Goal: Task Accomplishment & Management: Use online tool/utility

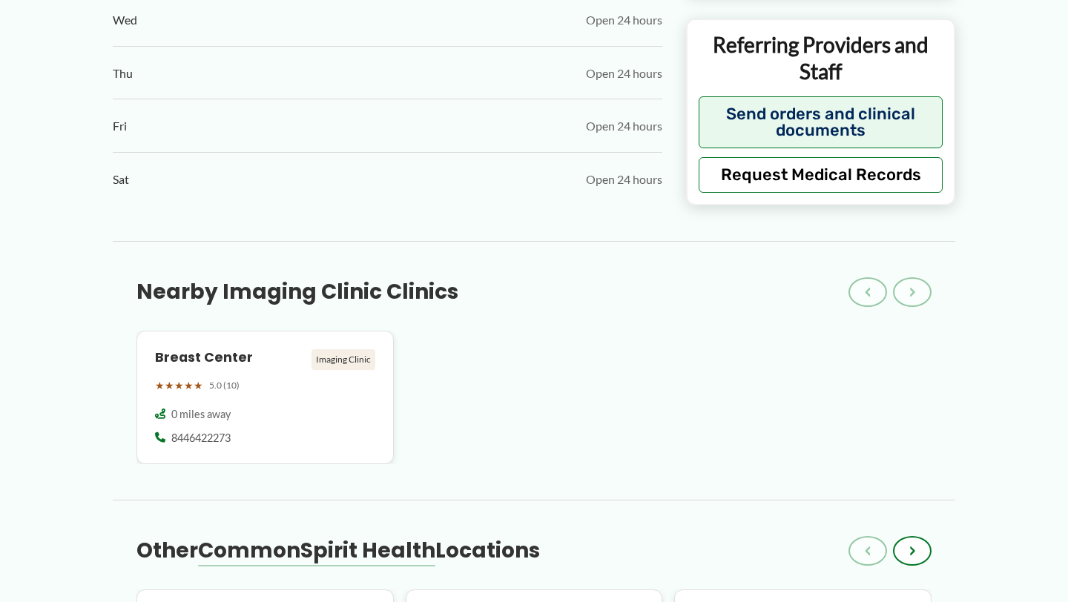
scroll to position [1273, 0]
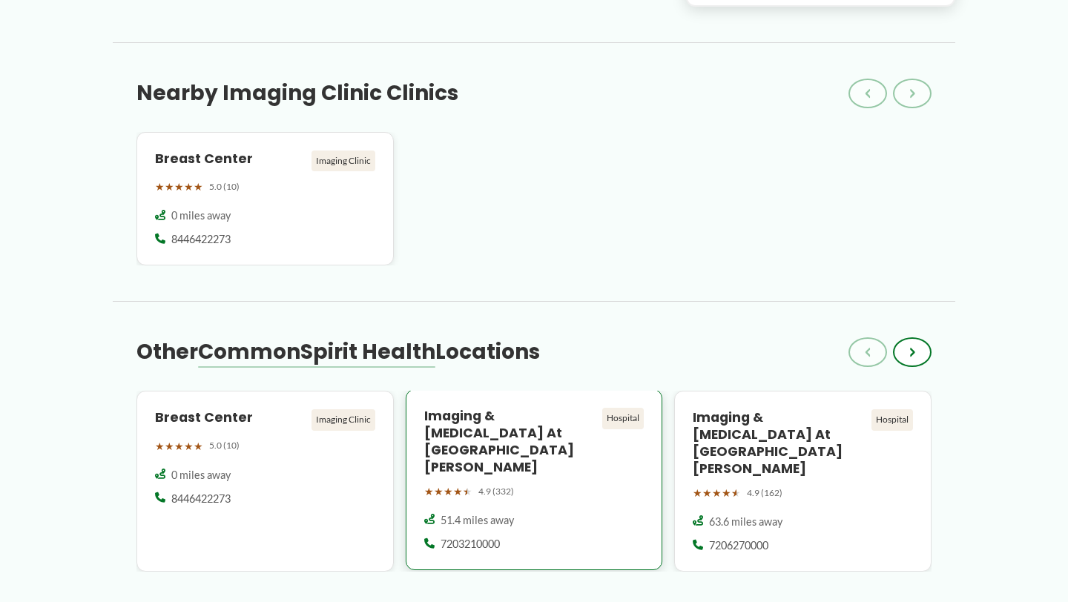
click at [483, 483] on span "4.9 (332)" at bounding box center [496, 491] width 36 height 16
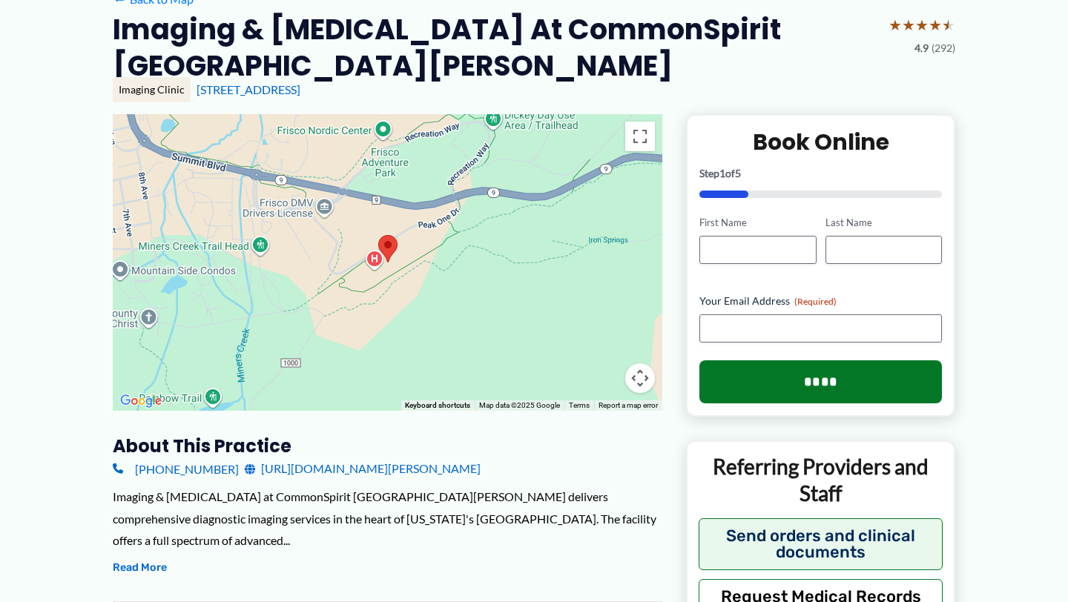
scroll to position [140, 0]
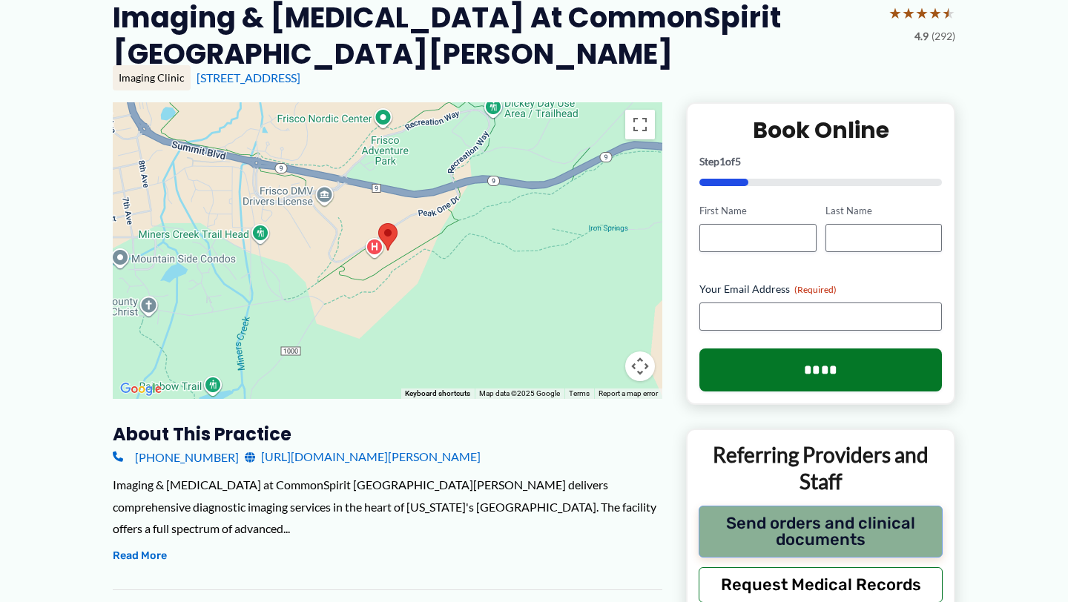
click at [746, 537] on button "Send orders and clinical documents" at bounding box center [821, 532] width 244 height 52
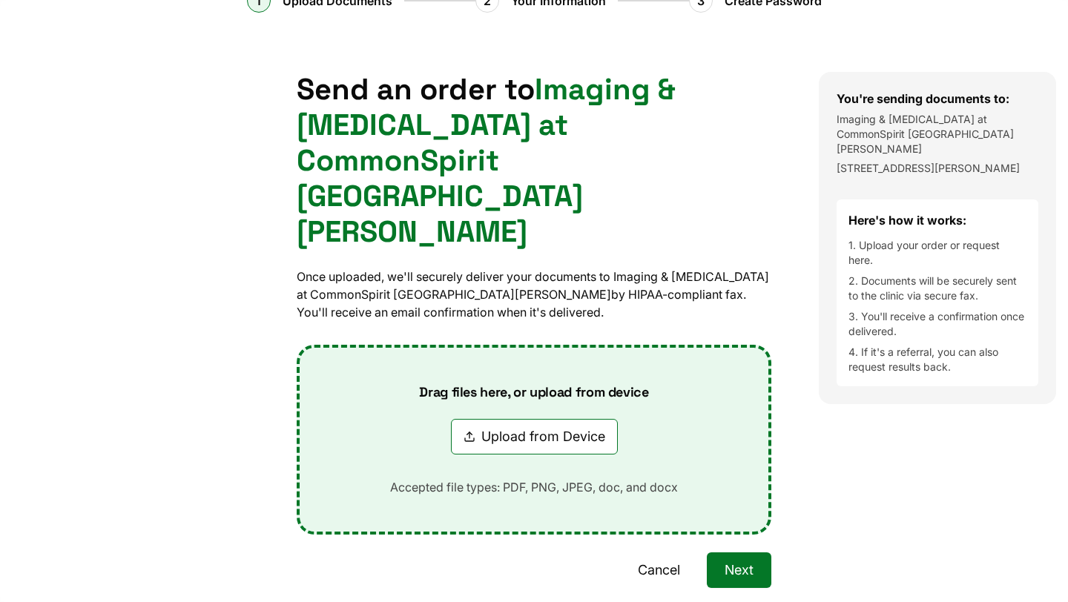
scroll to position [87, 0]
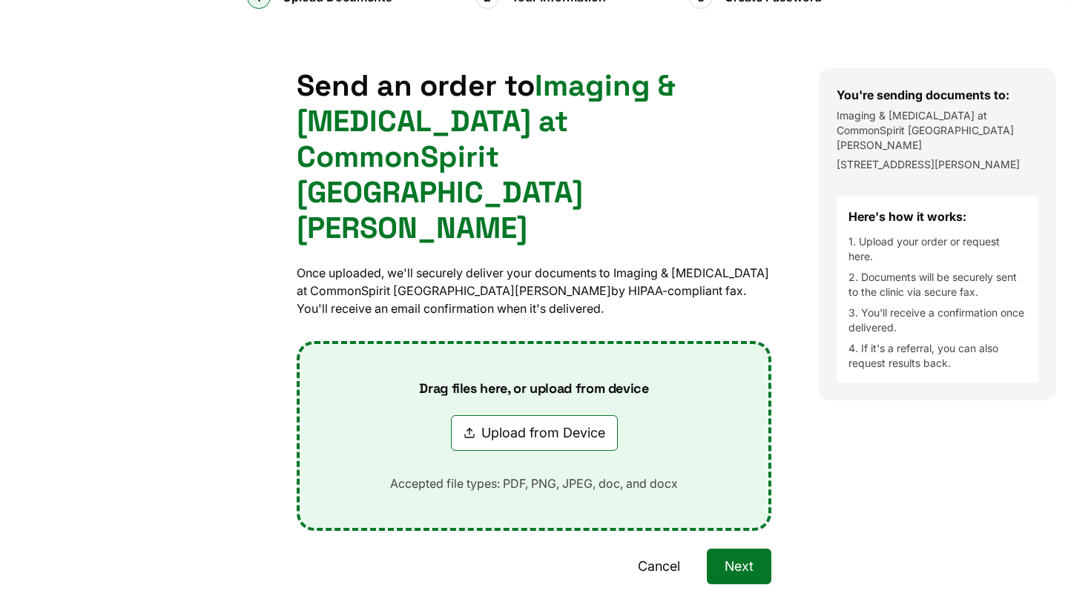
click at [670, 549] on button "Cancel" at bounding box center [659, 567] width 78 height 36
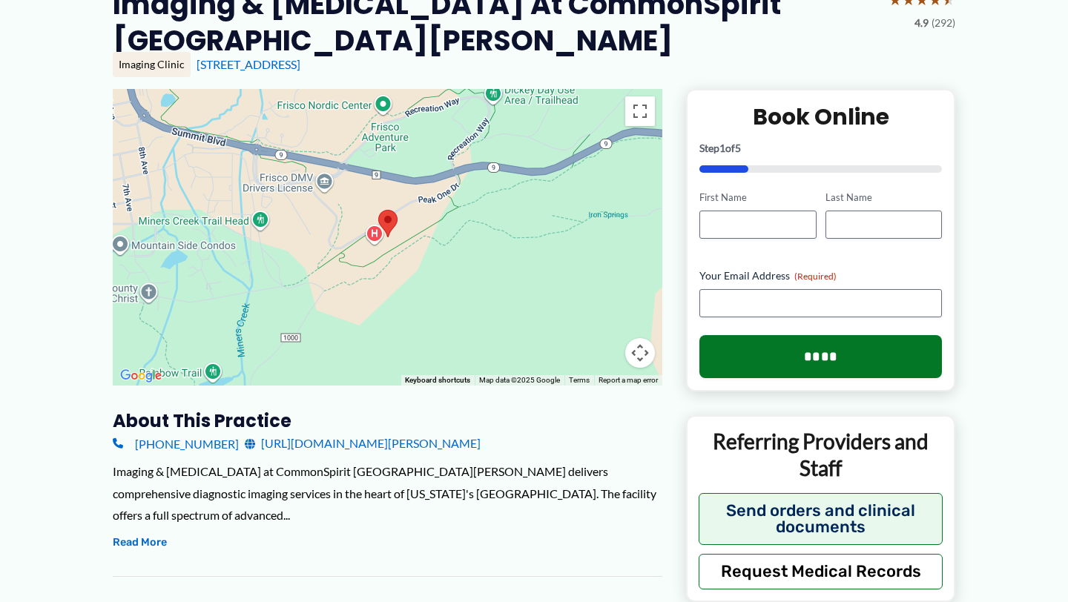
scroll to position [156, 0]
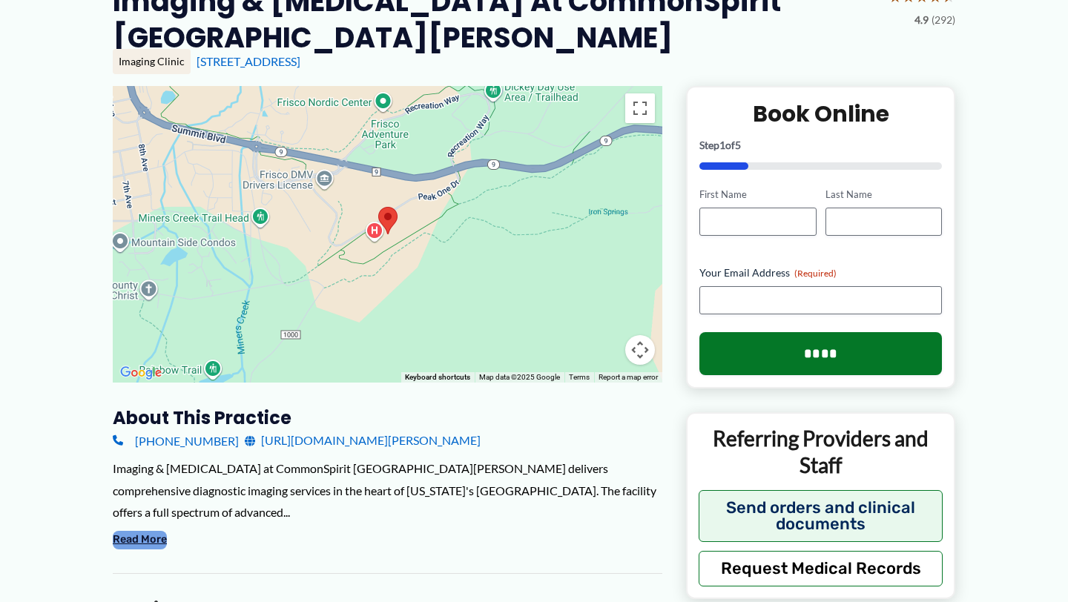
click at [145, 540] on button "Read More" at bounding box center [140, 540] width 54 height 18
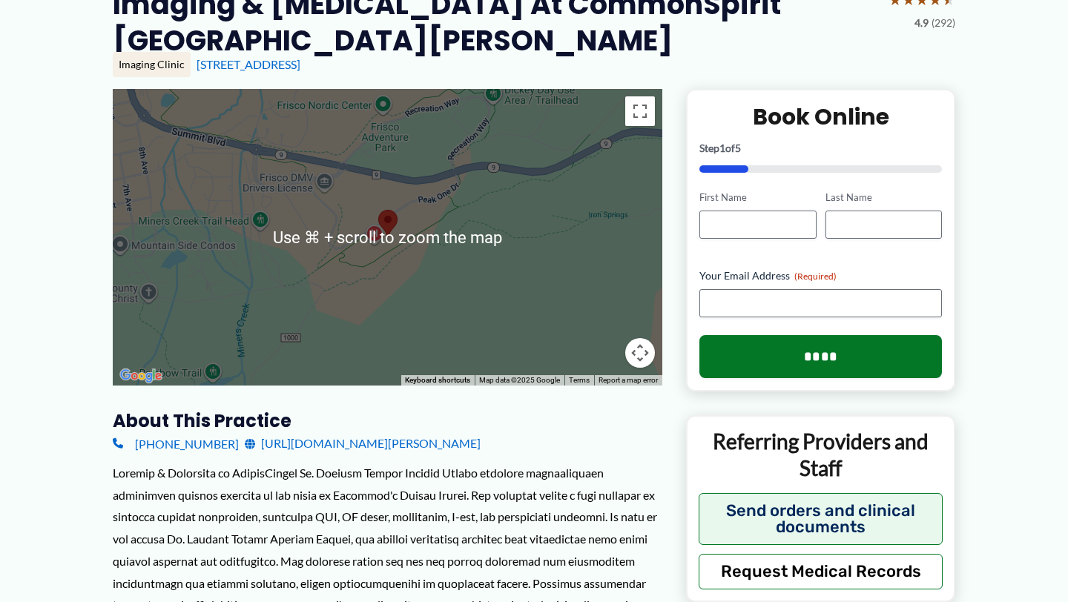
scroll to position [153, 0]
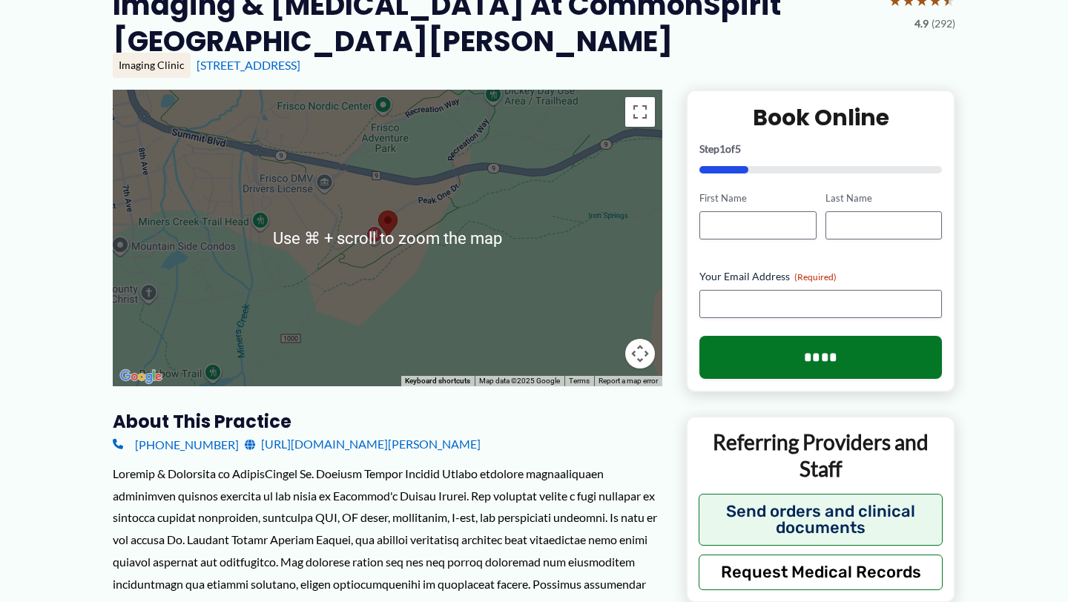
click at [470, 280] on div at bounding box center [387, 238] width 549 height 297
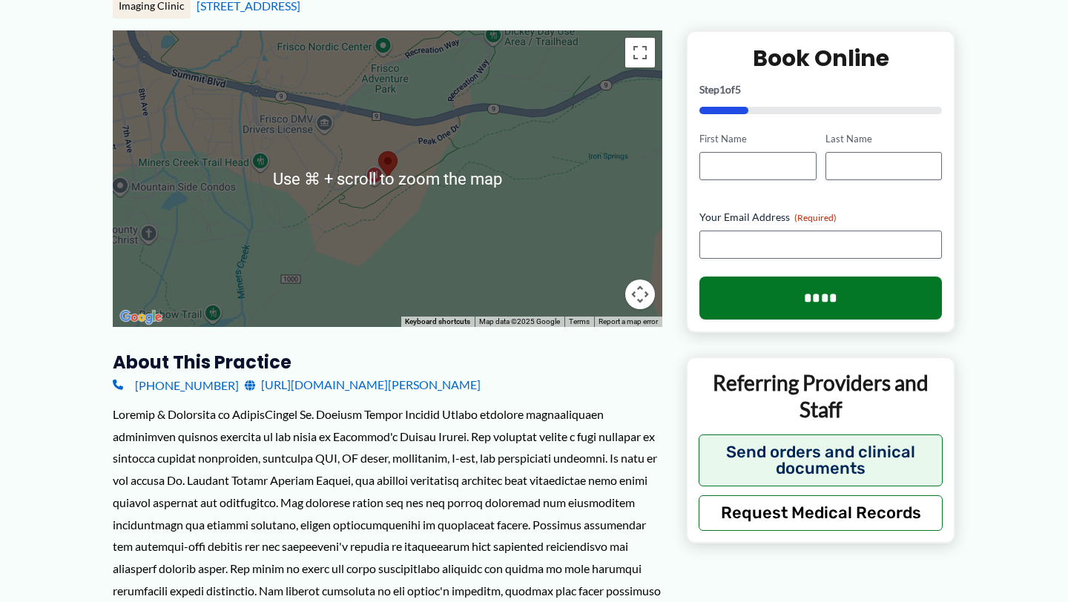
scroll to position [185, 0]
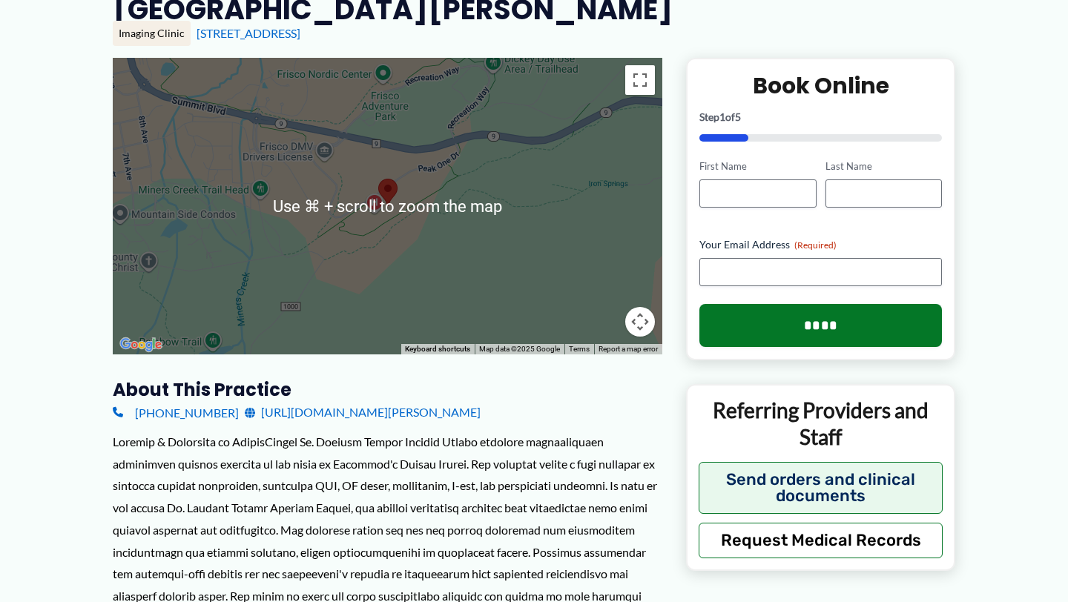
click at [644, 330] on button "Map camera controls" at bounding box center [640, 322] width 30 height 30
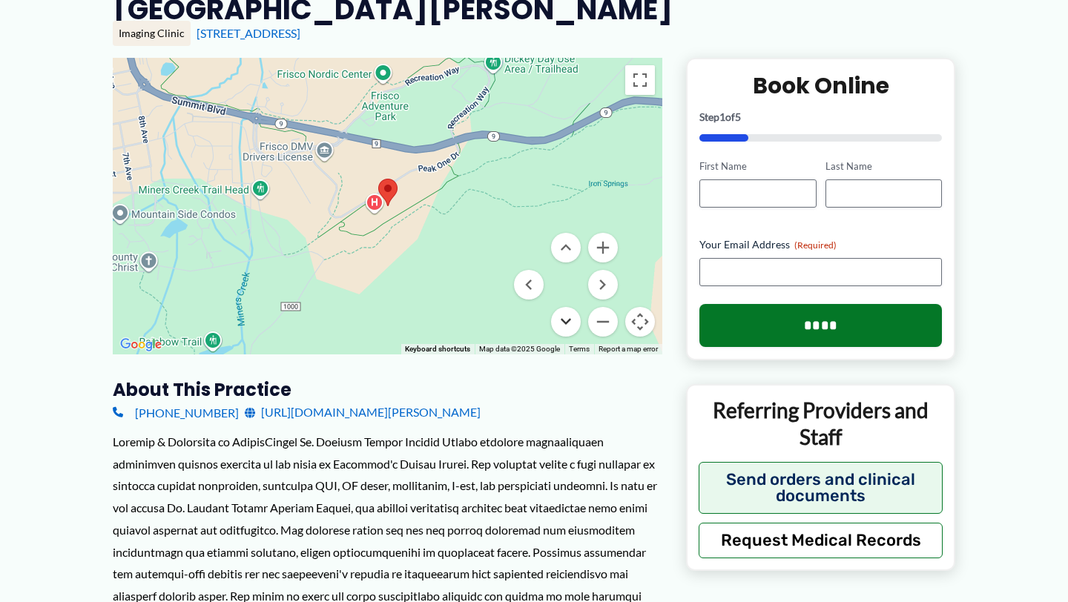
click at [575, 325] on button "Move down" at bounding box center [566, 322] width 30 height 30
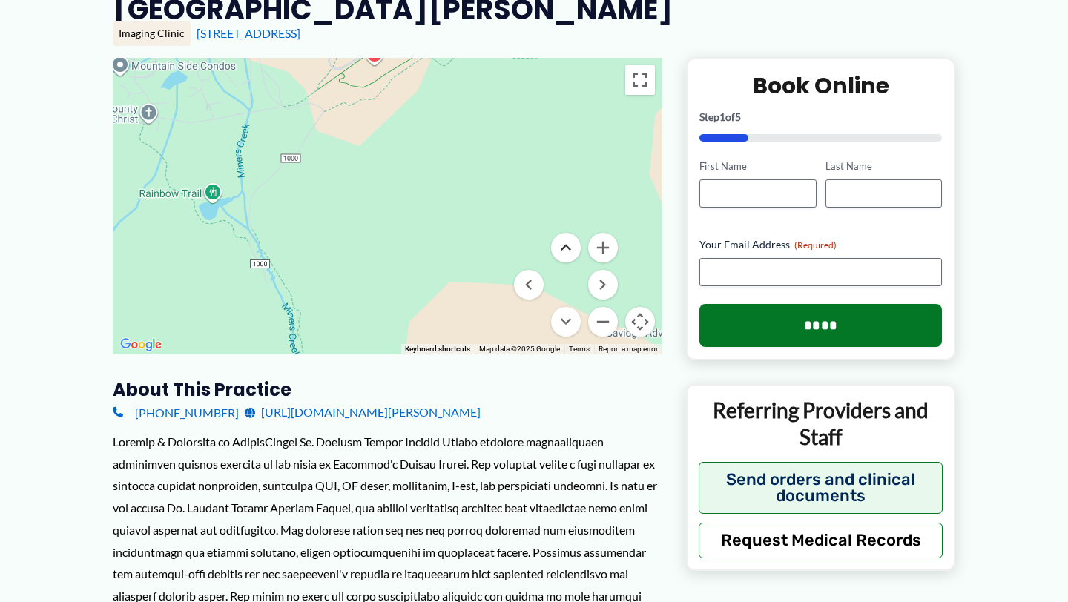
click at [570, 254] on button "Move up" at bounding box center [566, 248] width 30 height 30
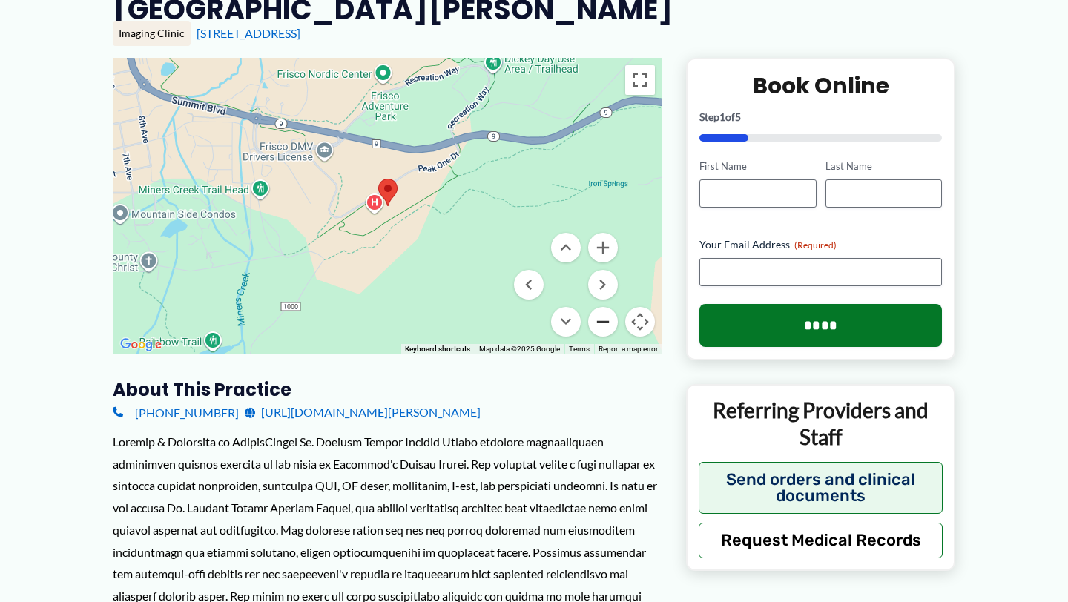
click at [607, 323] on button "Zoom out" at bounding box center [603, 322] width 30 height 30
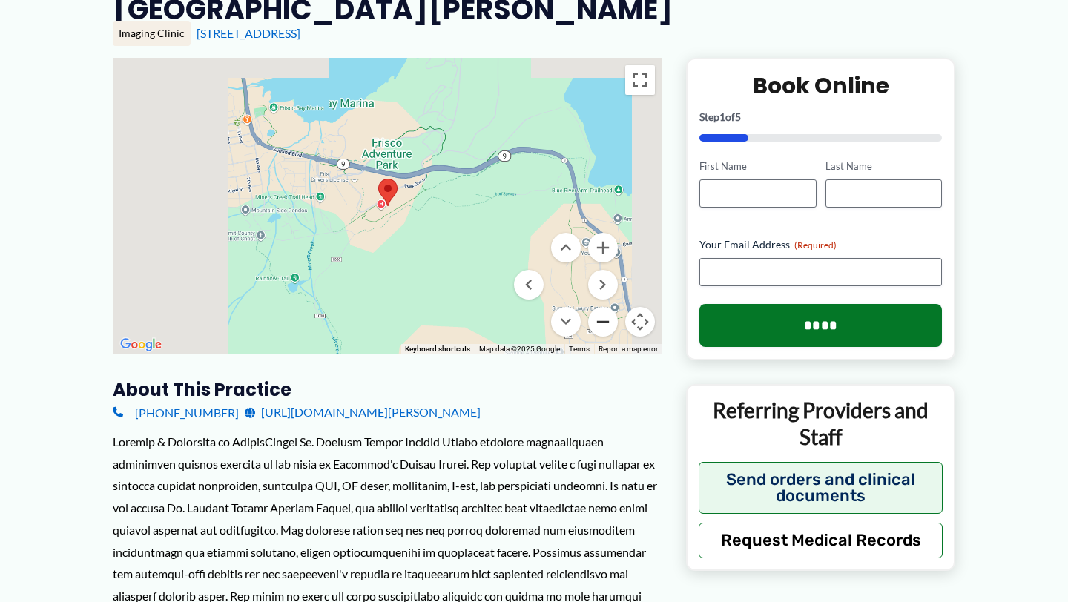
click at [607, 323] on button "Zoom out" at bounding box center [603, 322] width 30 height 30
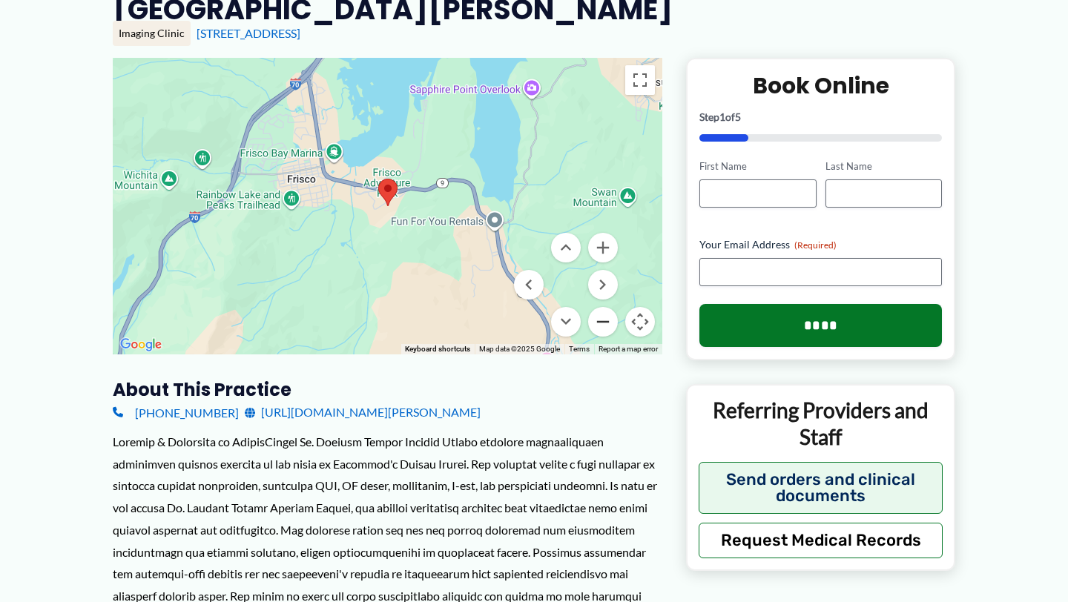
click at [607, 323] on button "Zoom out" at bounding box center [603, 322] width 30 height 30
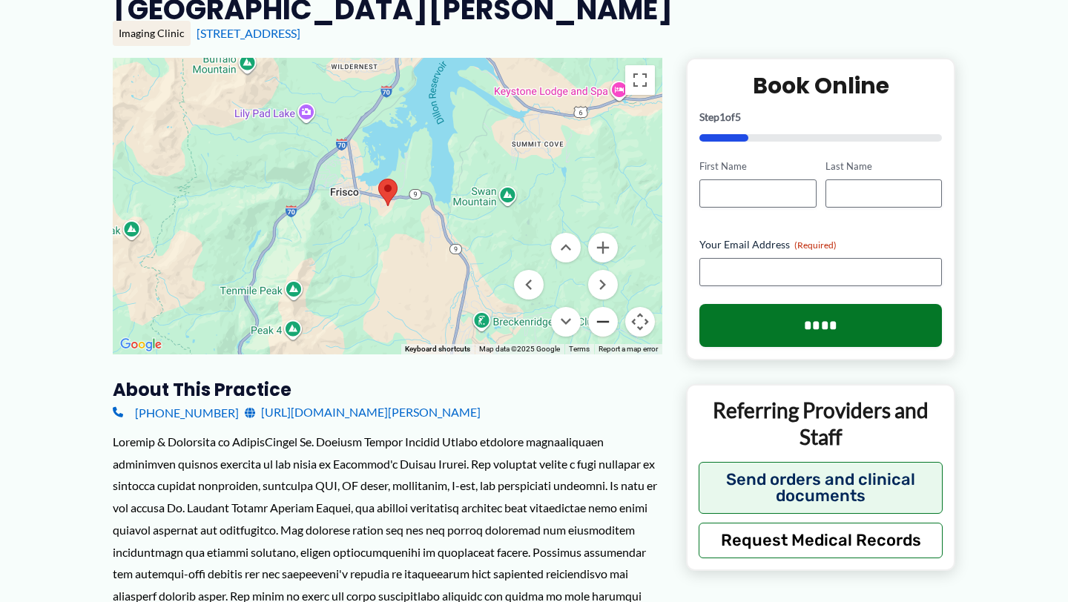
click at [607, 323] on button "Zoom out" at bounding box center [603, 322] width 30 height 30
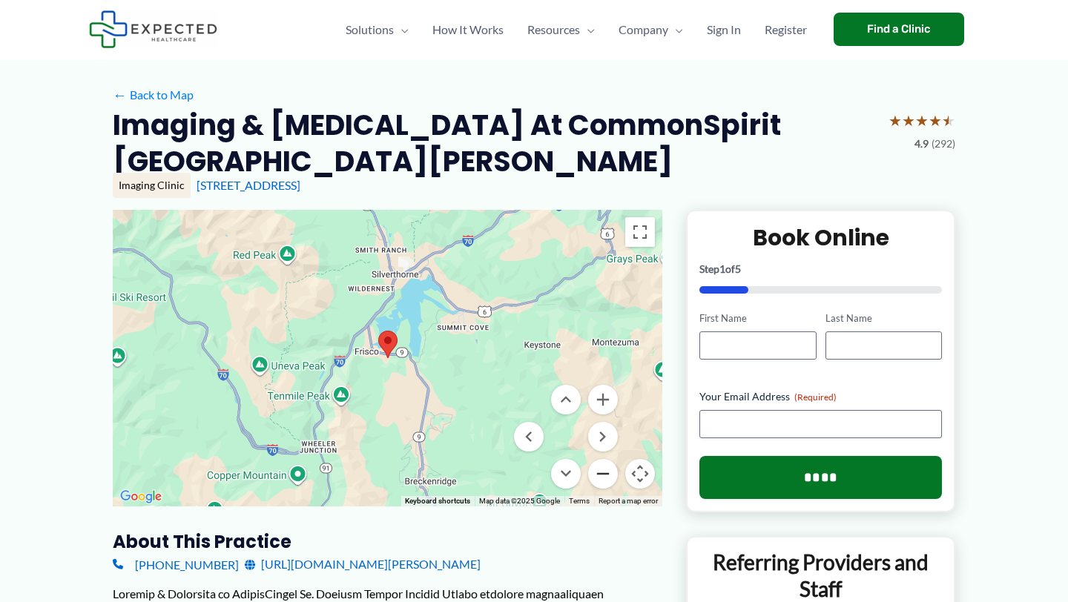
scroll to position [0, 0]
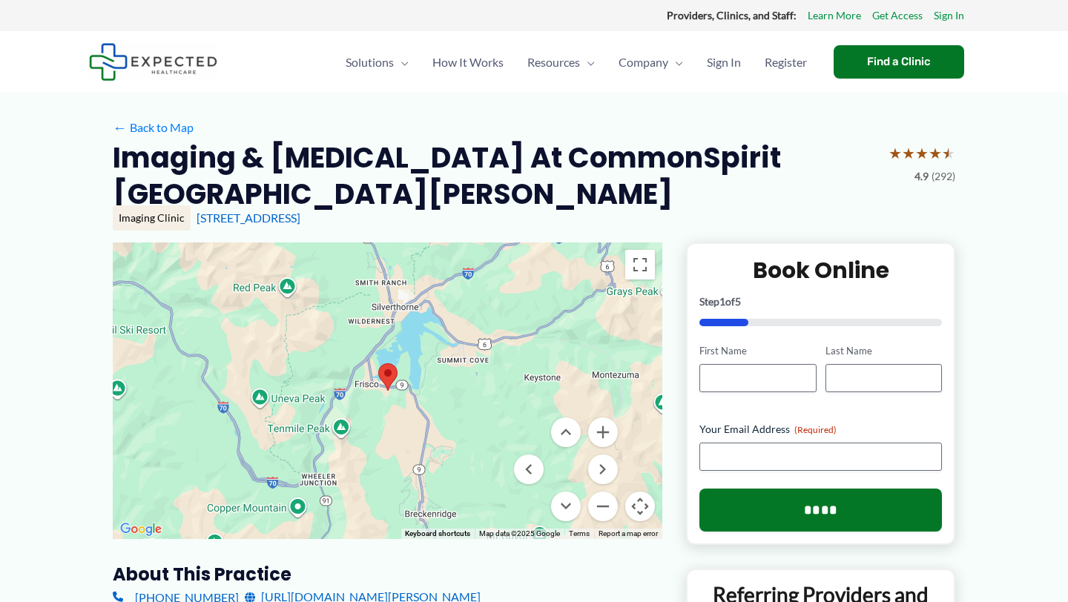
click at [366, 19] on div "Providers, Clinics, and Staff: Learn More Get Access Sign In" at bounding box center [534, 15] width 890 height 19
click at [335, 24] on div "Providers, Clinics, and Staff: Learn More Get Access Sign In" at bounding box center [534, 15] width 890 height 19
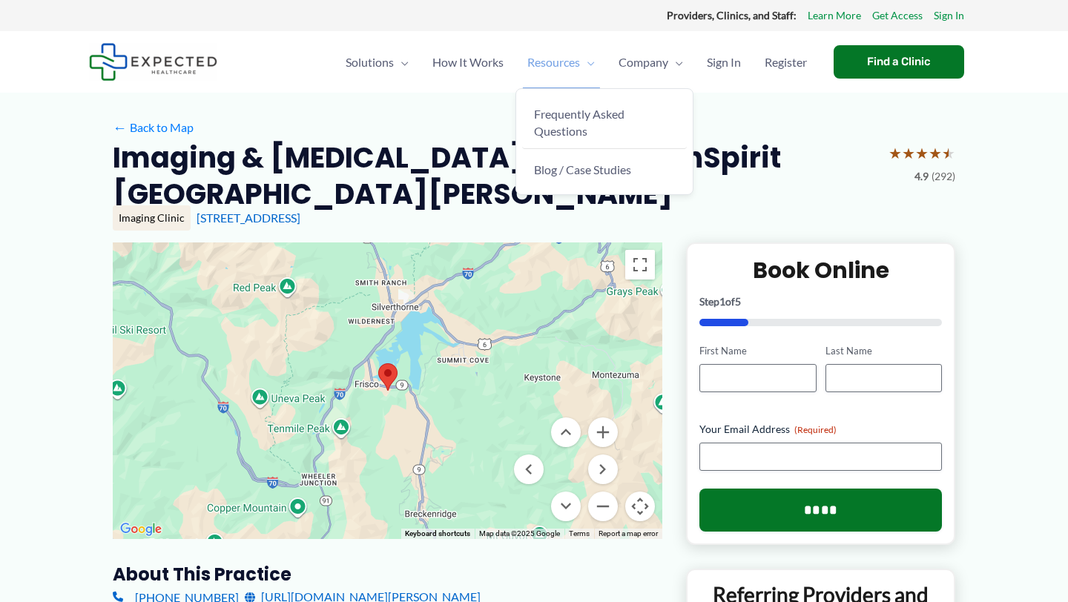
click at [553, 88] on ul "Frequently Asked Questions Blog / Case Studies" at bounding box center [604, 142] width 178 height 108
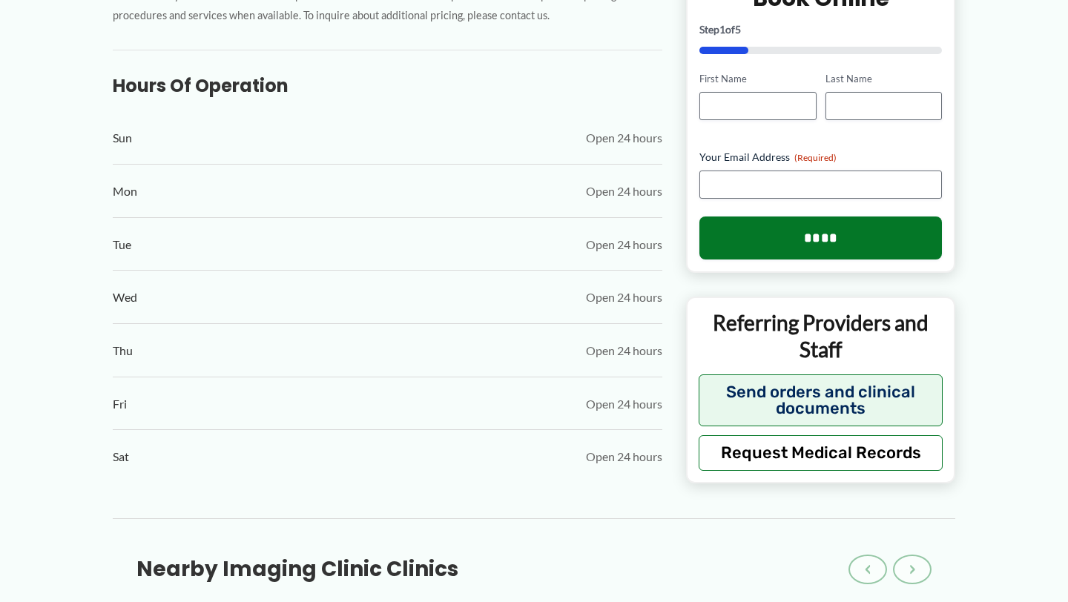
scroll to position [999, 0]
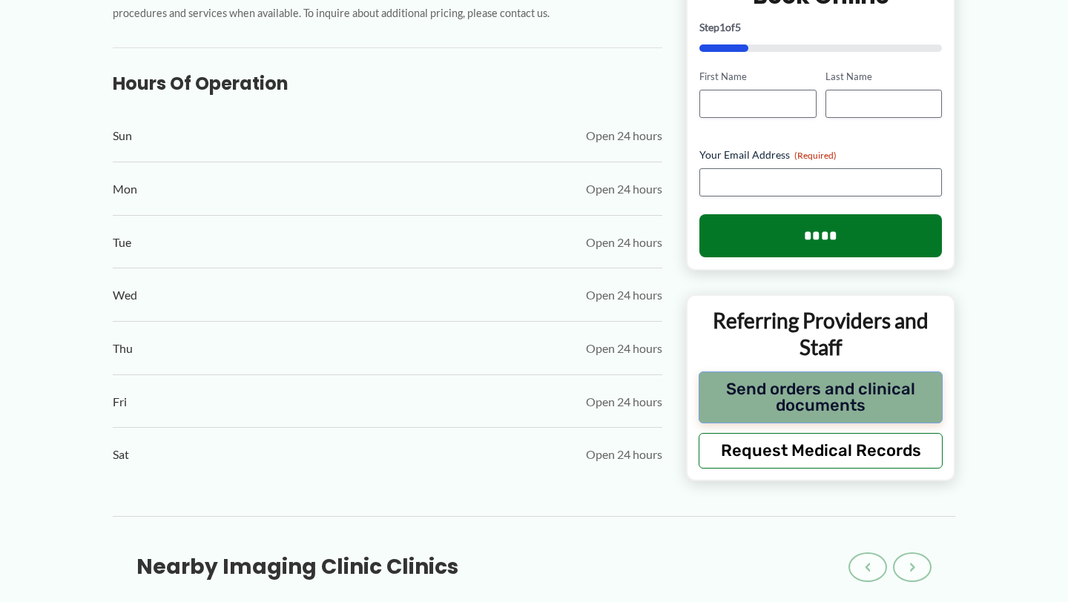
click at [720, 423] on button "Send orders and clinical documents" at bounding box center [821, 397] width 244 height 52
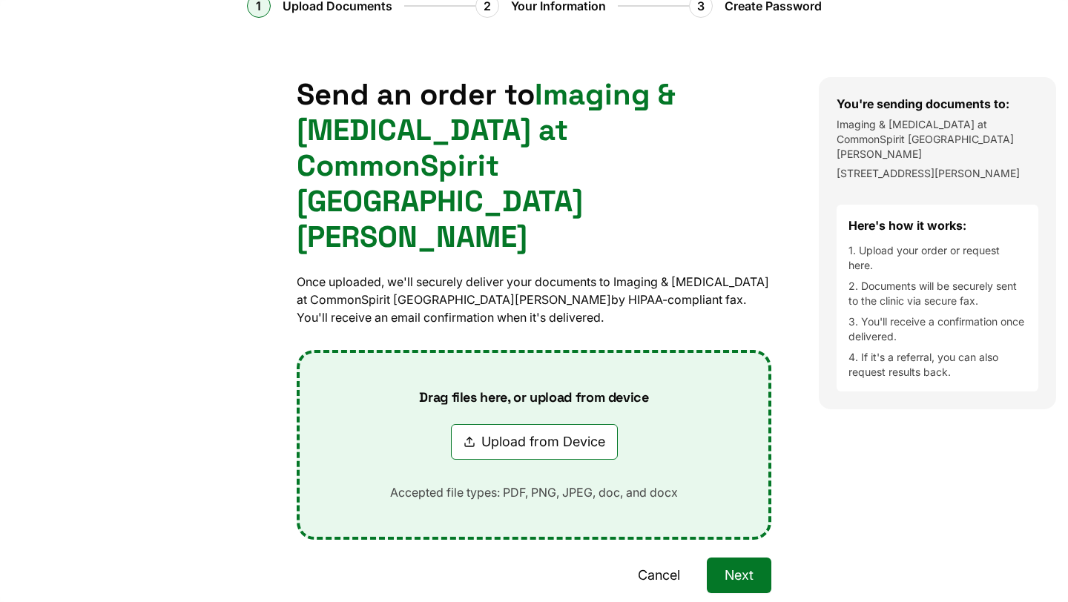
scroll to position [82, 0]
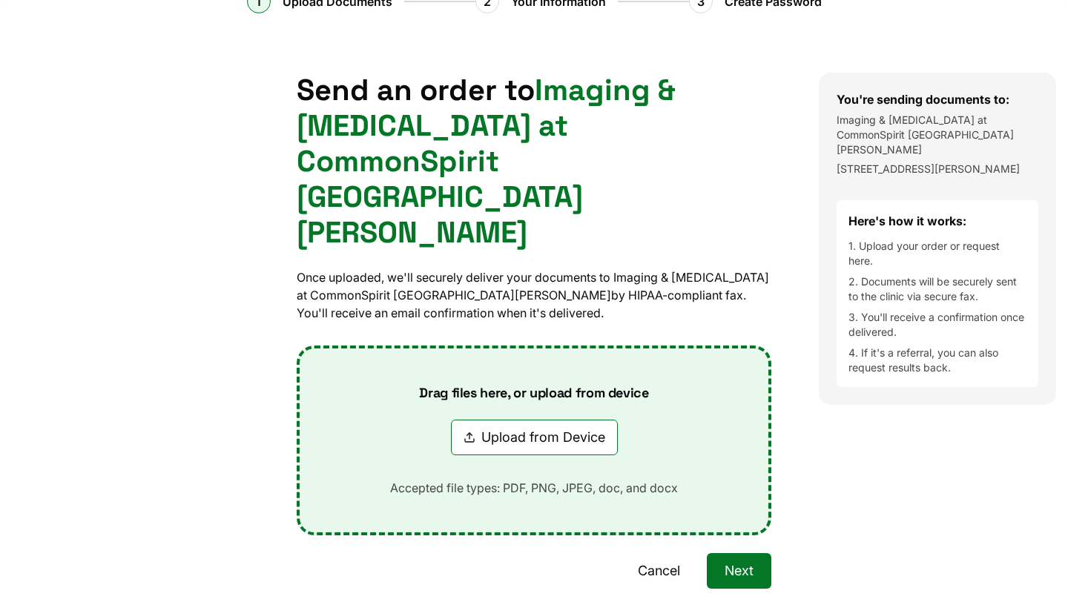
click at [720, 553] on button "Next" at bounding box center [739, 571] width 65 height 36
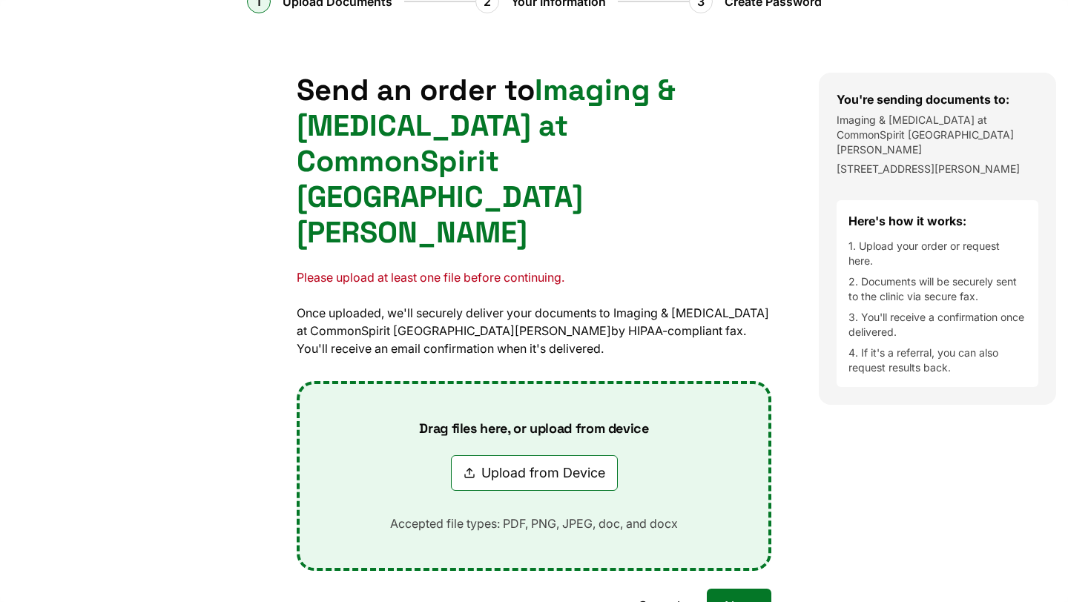
click at [521, 455] on button "Upload from Device" at bounding box center [534, 473] width 167 height 36
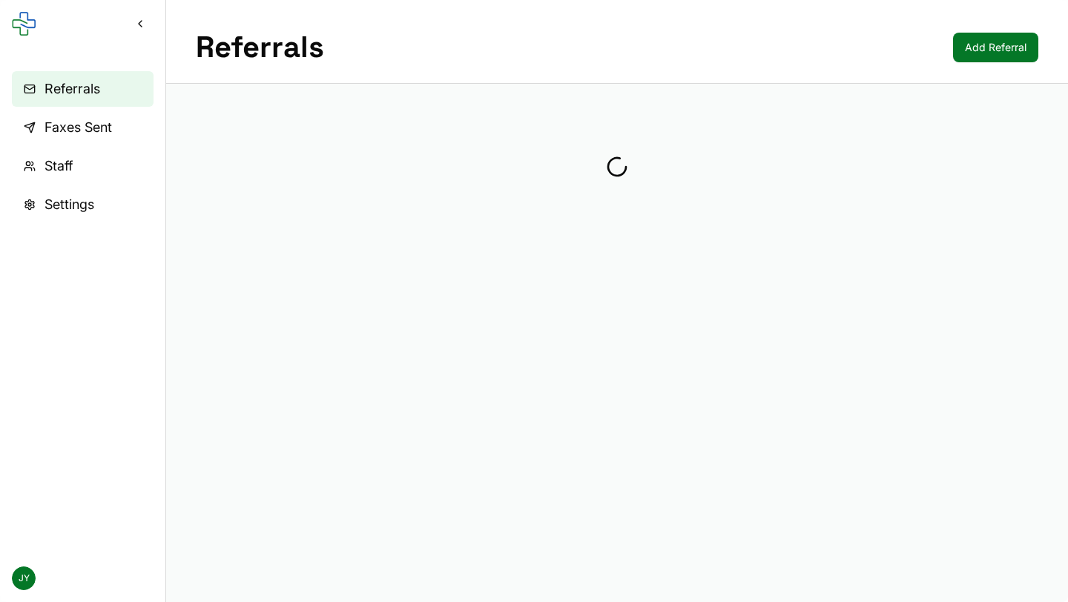
scroll to position [0, 0]
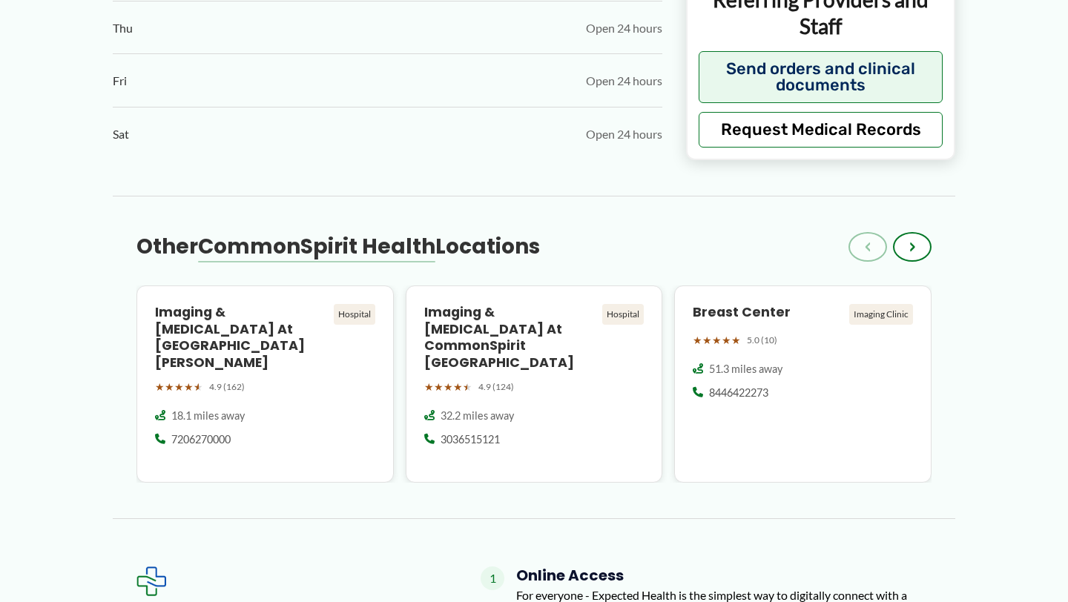
scroll to position [1121, 0]
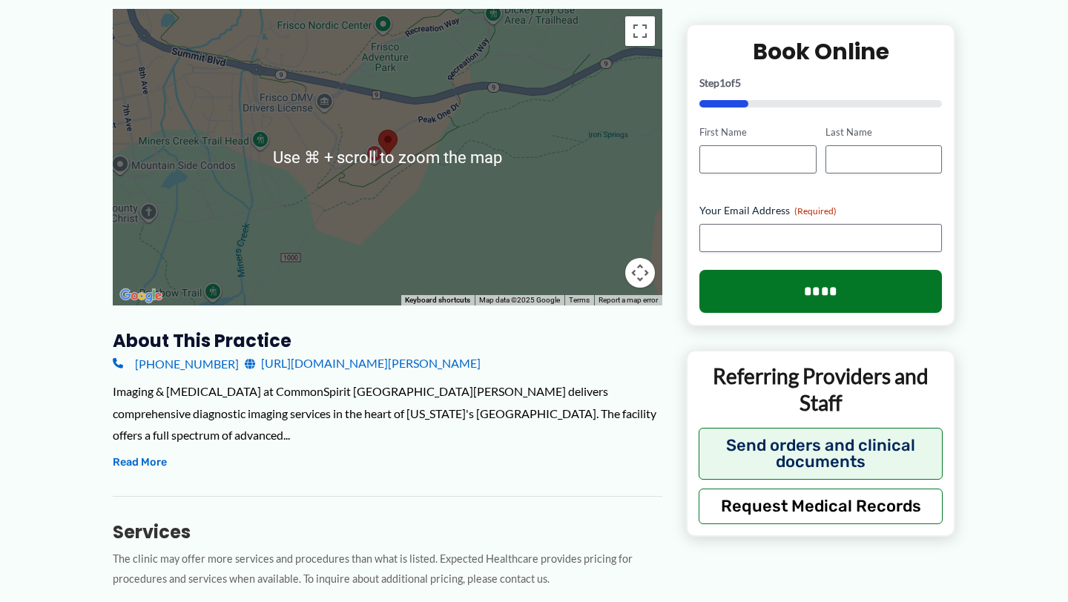
scroll to position [234, 0]
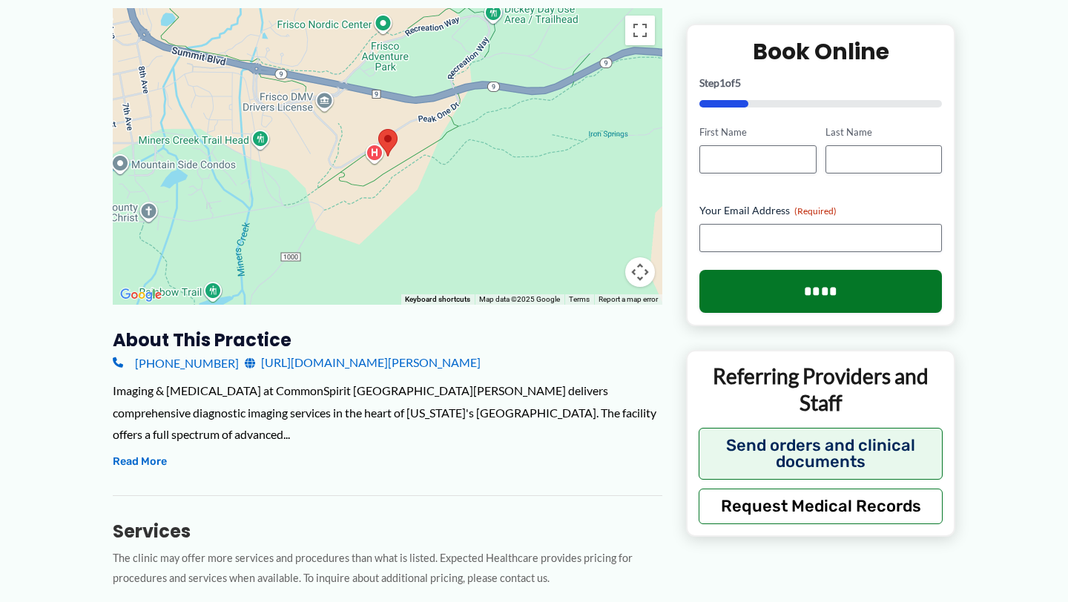
click at [432, 364] on link "[URL][DOMAIN_NAME][PERSON_NAME]" at bounding box center [363, 362] width 236 height 22
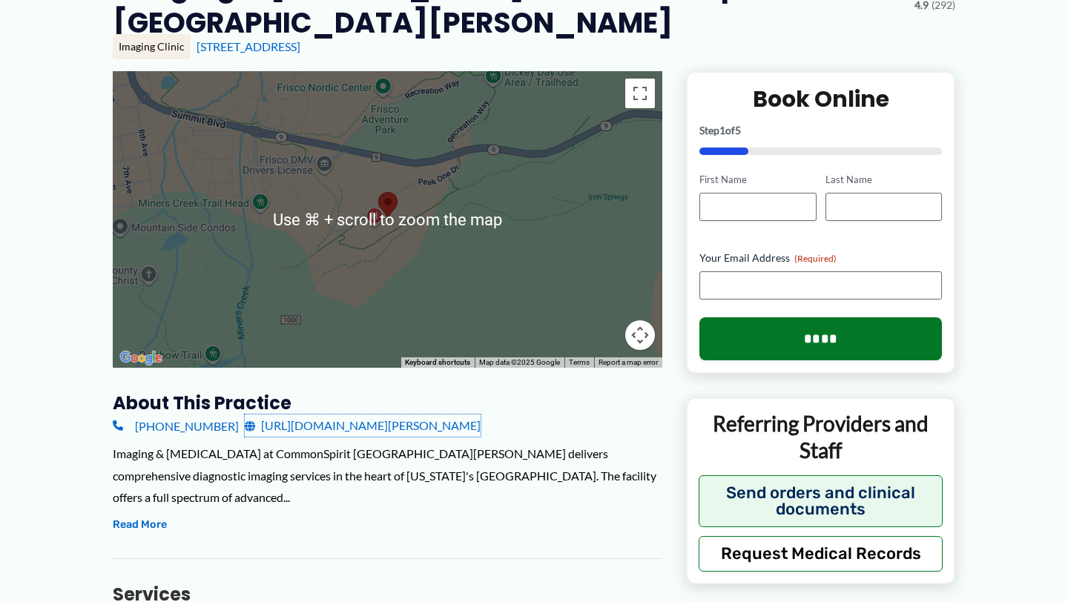
scroll to position [225, 0]
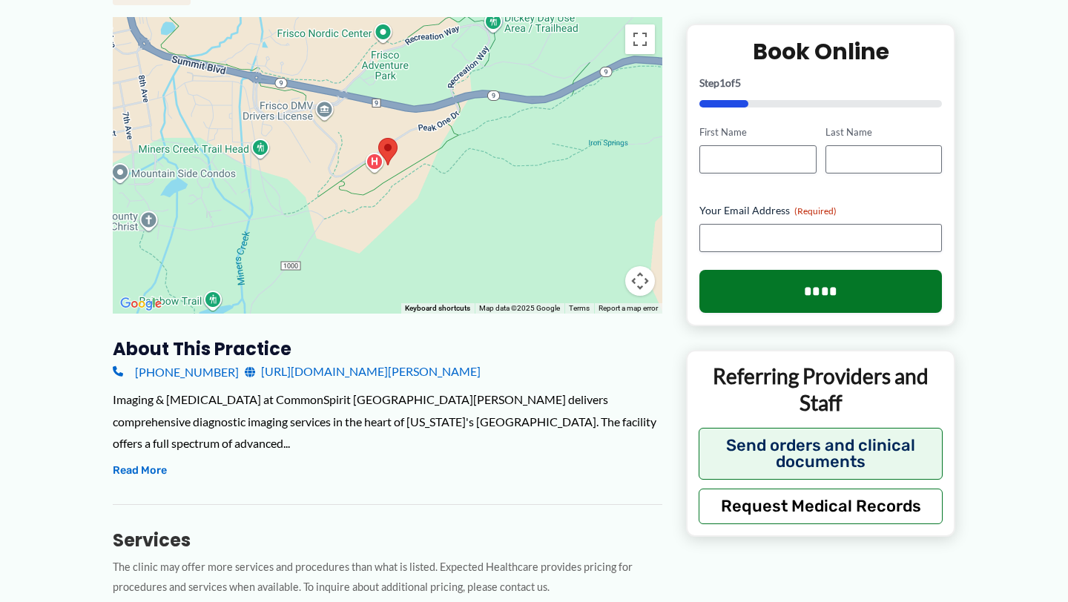
click at [403, 372] on link "[URL][DOMAIN_NAME][PERSON_NAME]" at bounding box center [363, 371] width 236 height 22
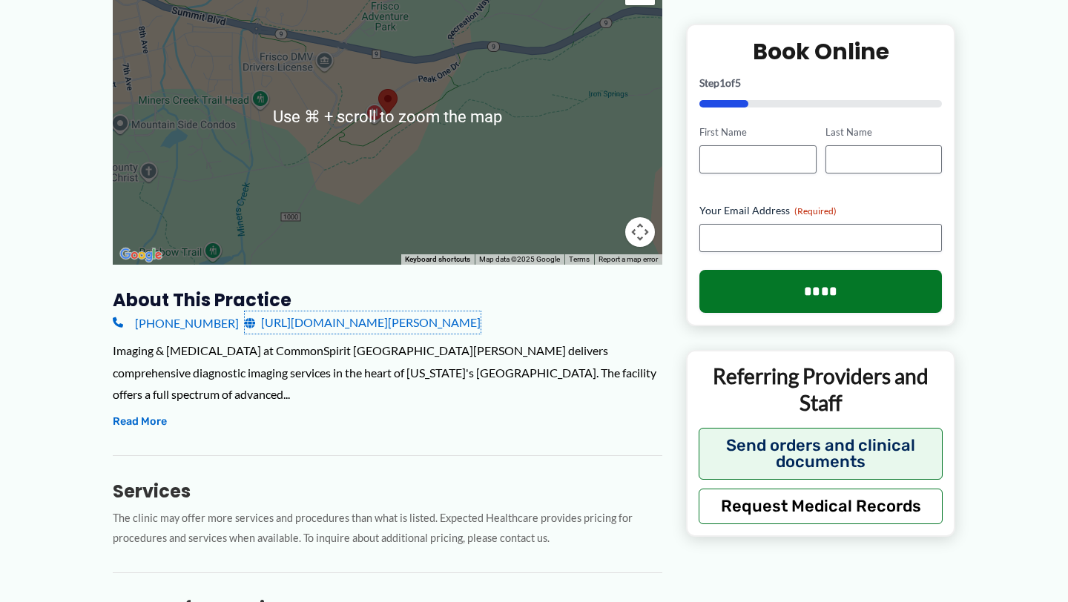
scroll to position [276, 0]
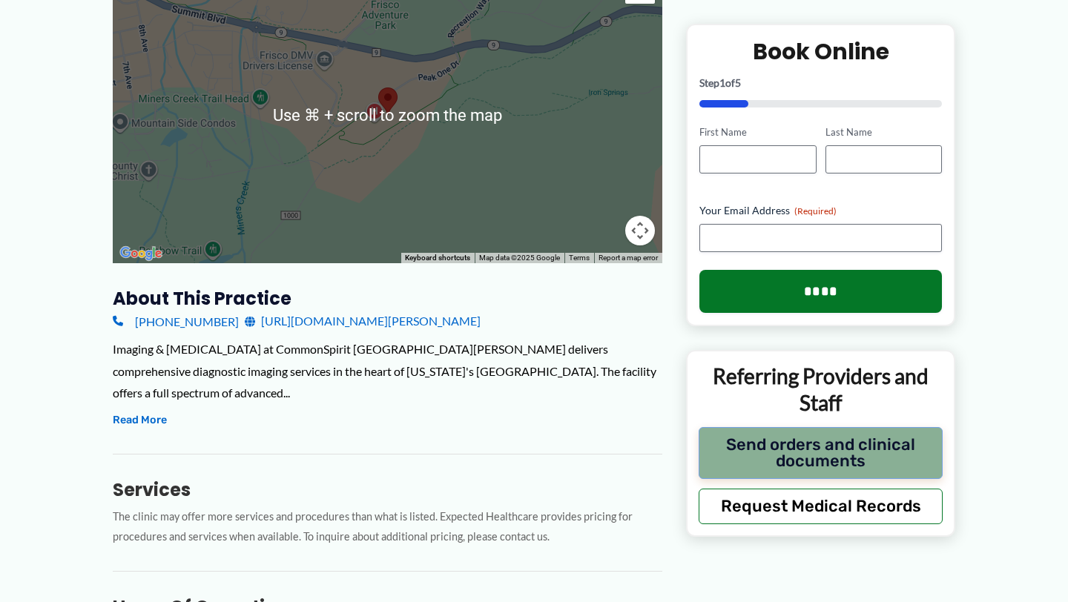
click at [750, 460] on button "Send orders and clinical documents" at bounding box center [821, 452] width 244 height 52
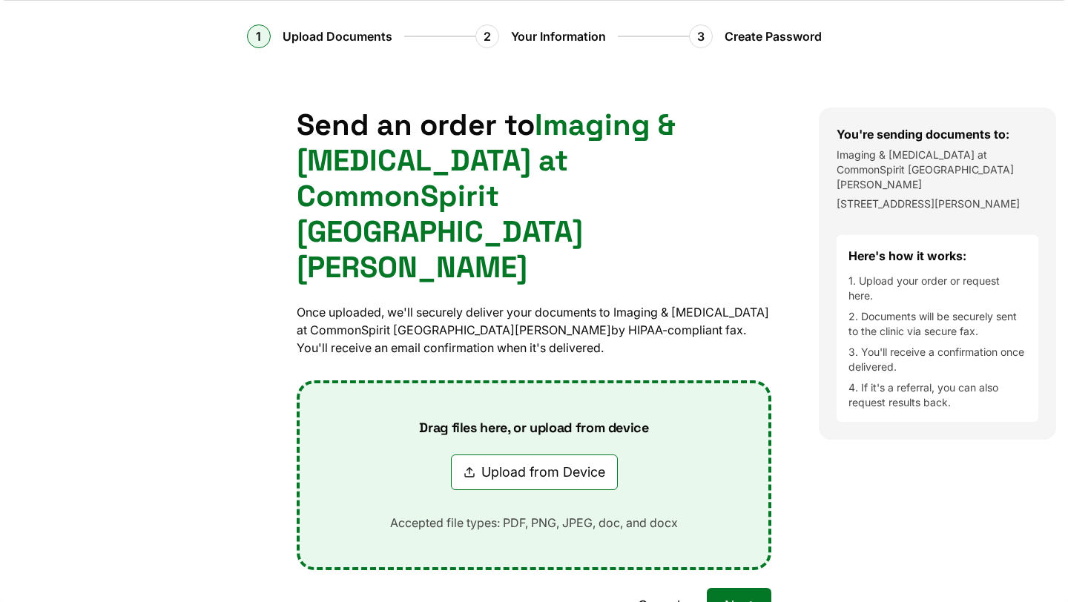
scroll to position [49, 0]
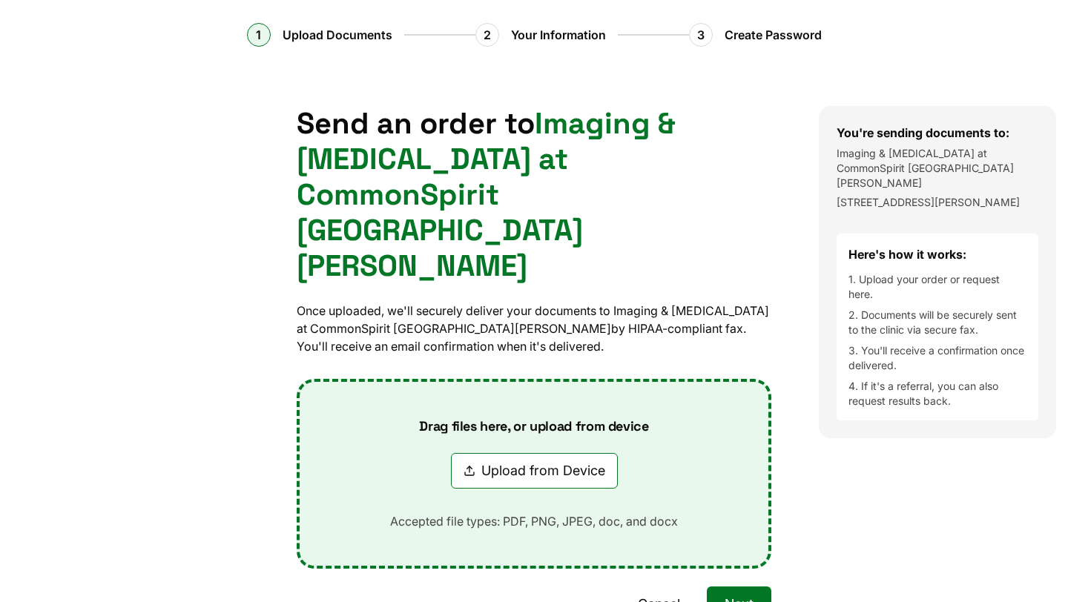
click at [585, 453] on button "Upload from Device" at bounding box center [534, 471] width 167 height 36
click at [729, 587] on button "Next" at bounding box center [739, 605] width 65 height 36
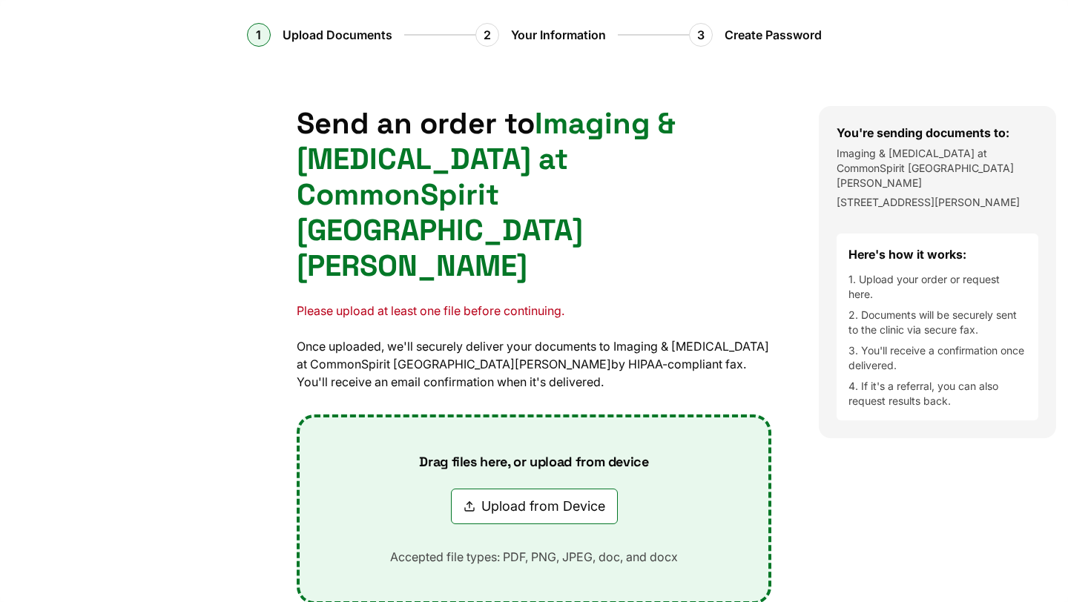
click at [591, 489] on button "Upload from Device" at bounding box center [534, 507] width 167 height 36
type input "**********"
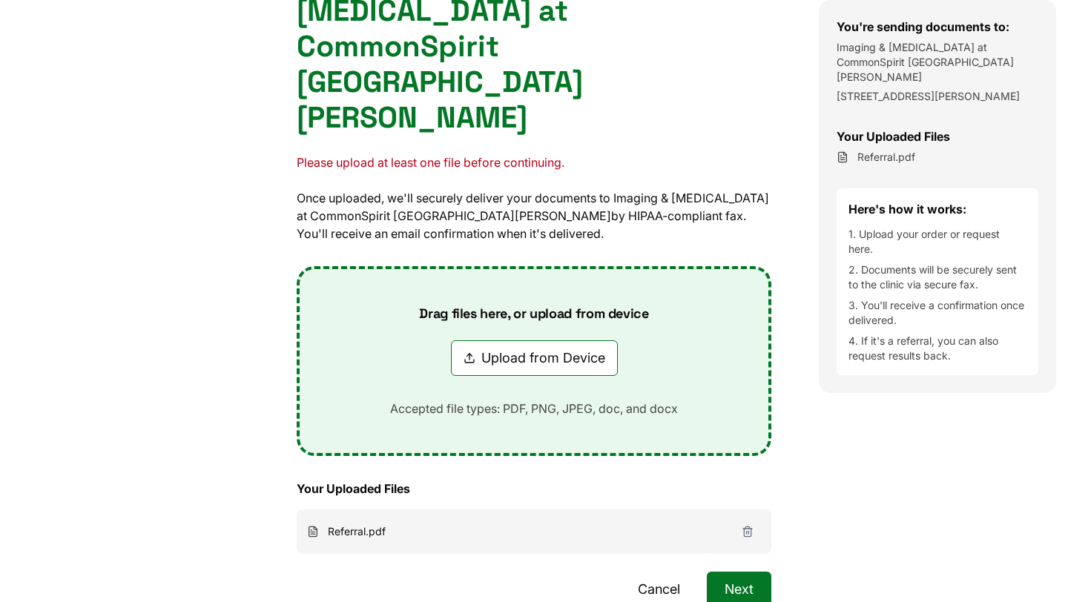
scroll to position [220, 0]
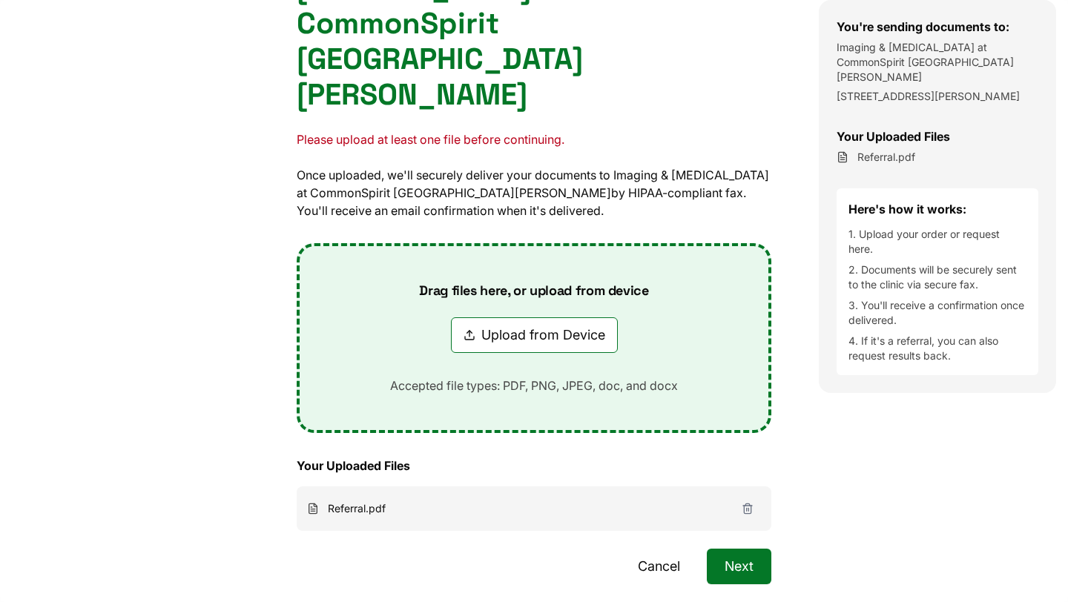
click at [565, 317] on button "Upload from Device" at bounding box center [534, 335] width 167 height 36
type input "**********"
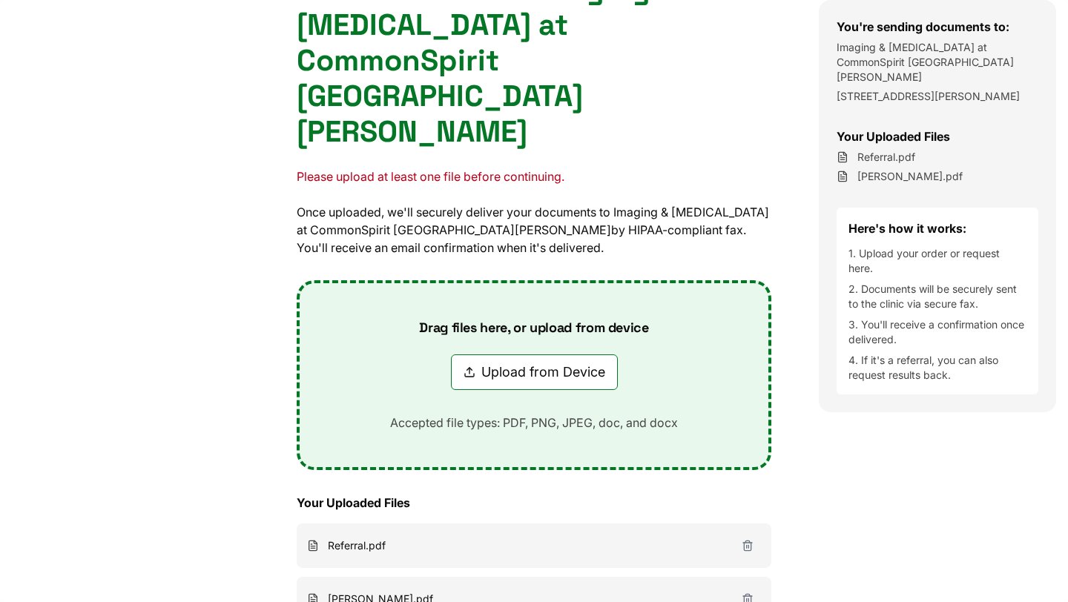
scroll to position [274, 0]
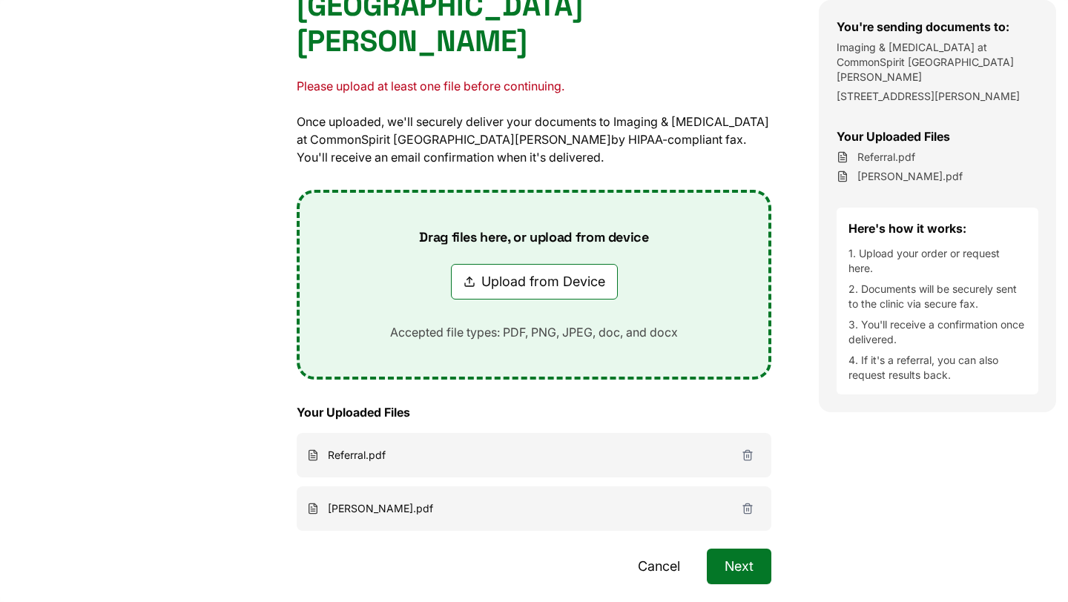
click at [747, 549] on button "Next" at bounding box center [739, 567] width 65 height 36
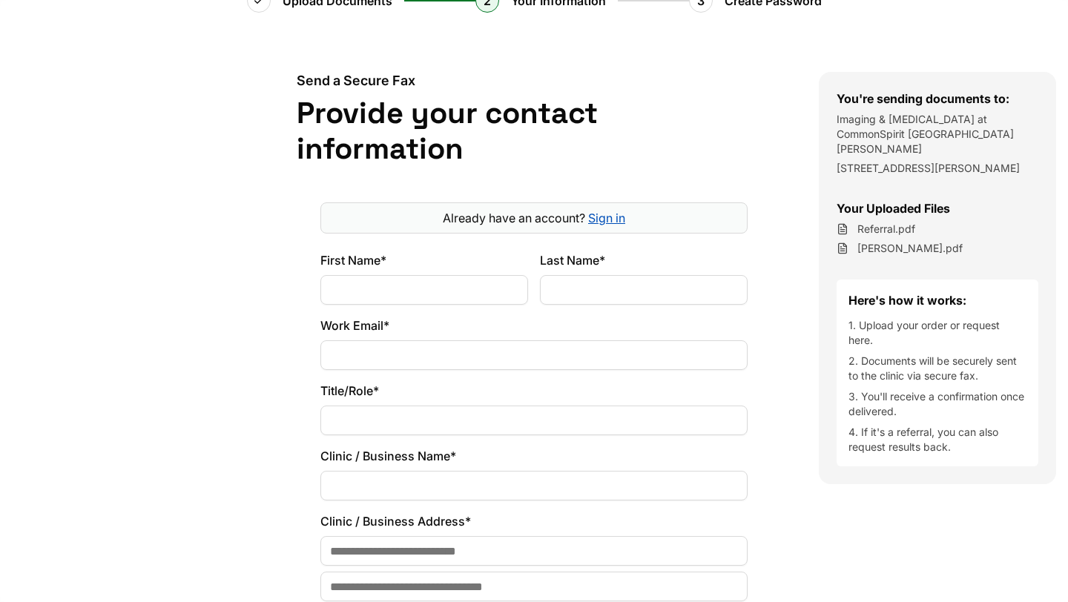
scroll to position [77, 0]
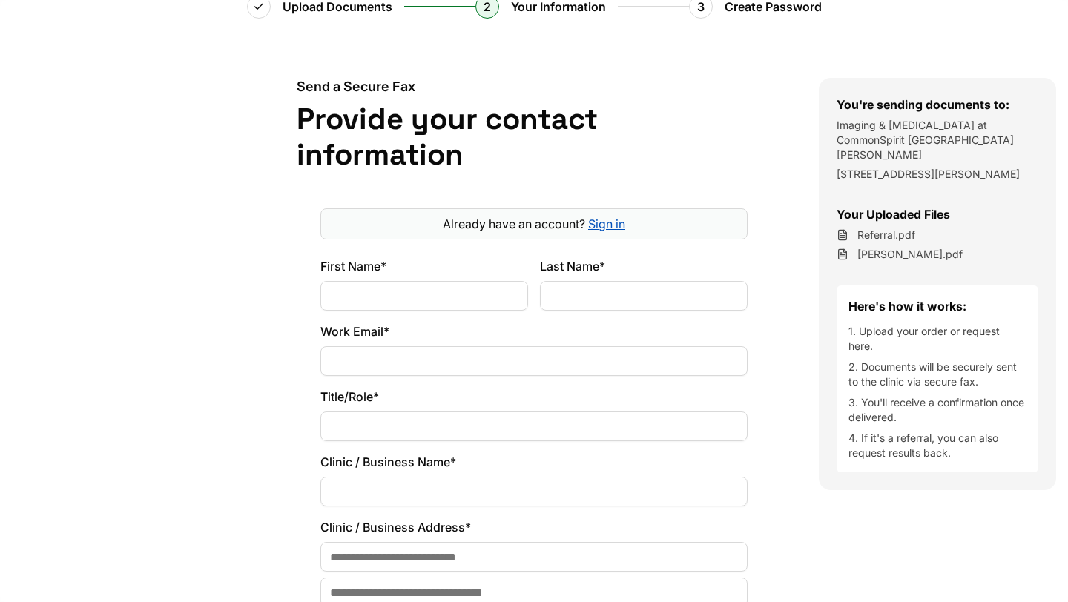
click at [410, 299] on input "First Name*" at bounding box center [424, 296] width 208 height 30
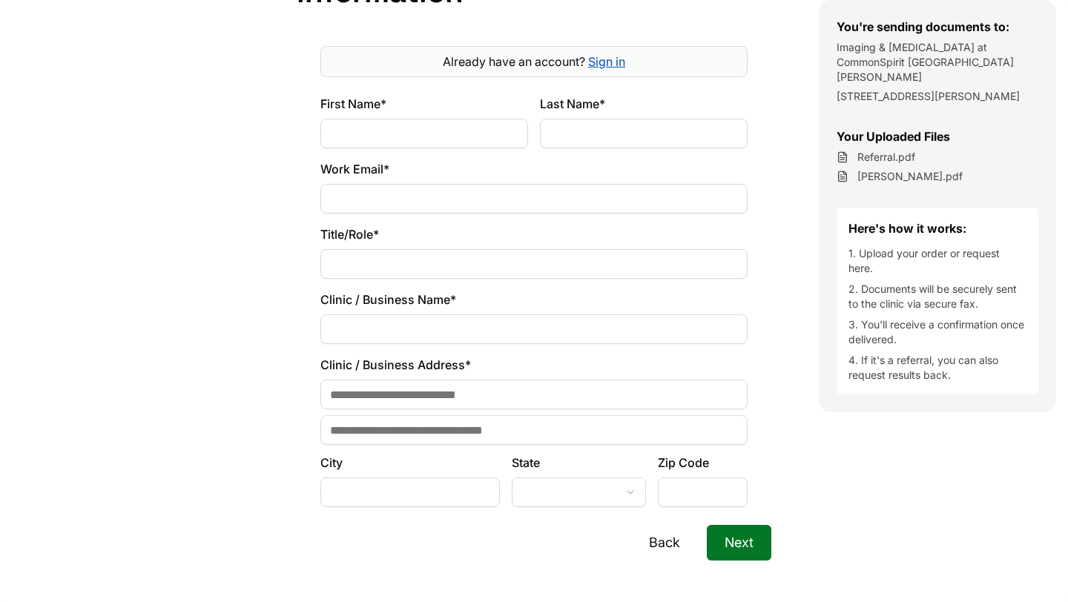
scroll to position [241, 0]
type input "******"
click at [606, 112] on div "Last Name*" at bounding box center [644, 119] width 208 height 53
click at [598, 131] on input "Last Name*" at bounding box center [644, 132] width 208 height 30
type input "*****"
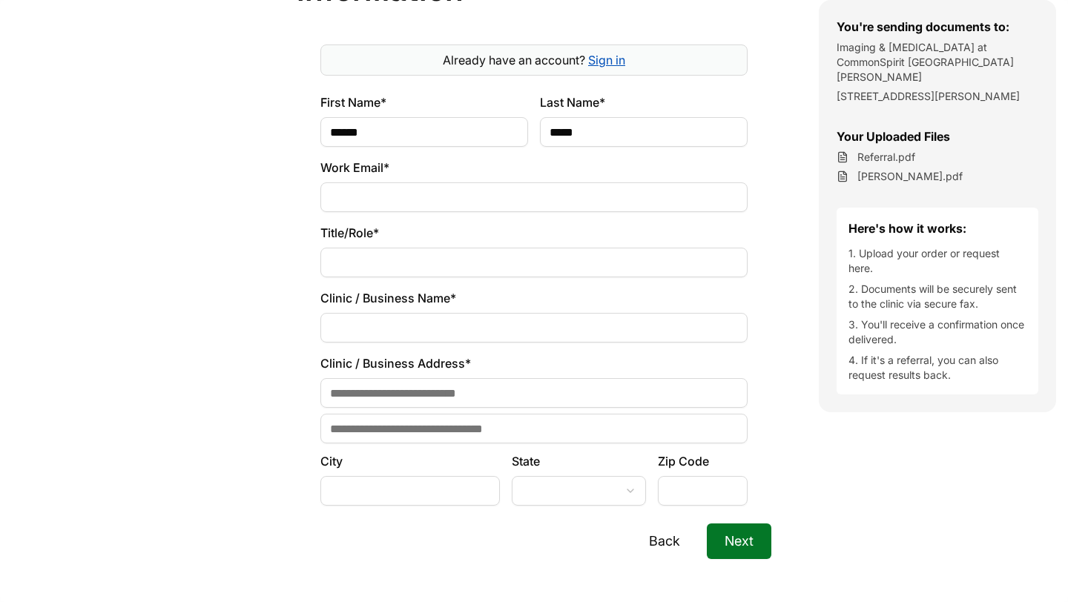
click at [538, 198] on input "Work Email*" at bounding box center [533, 197] width 427 height 30
type input "*"
type input "**********"
click at [521, 266] on input "Title/Role*" at bounding box center [533, 263] width 427 height 30
type input "**"
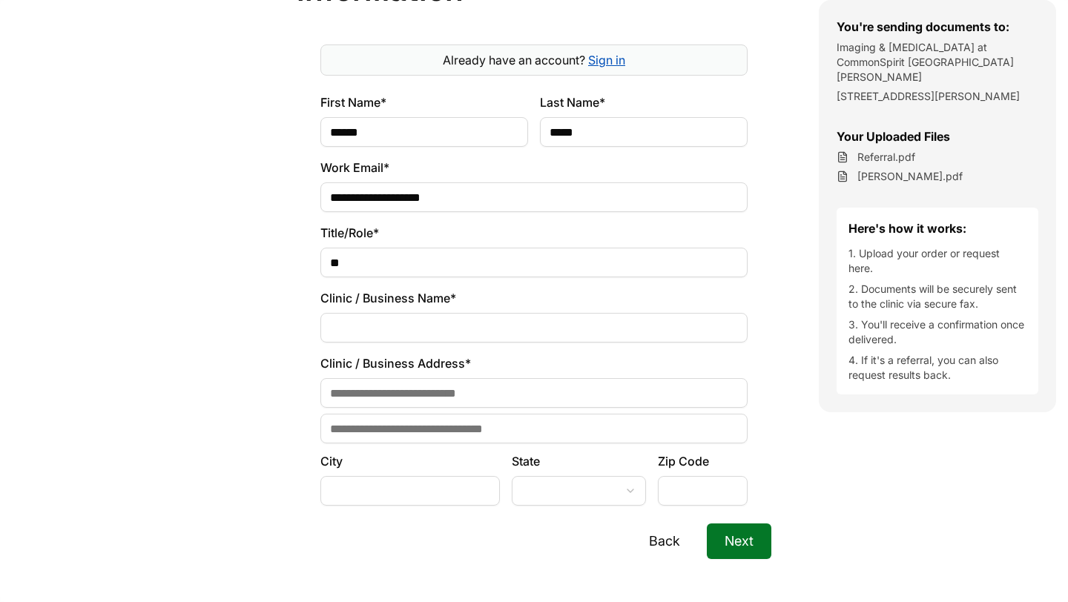
click at [477, 331] on input "Clinic / Business Name*" at bounding box center [533, 328] width 427 height 30
click at [481, 204] on input "**********" at bounding box center [533, 197] width 427 height 30
type input "**********"
click at [420, 337] on input "Clinic / Business Name*" at bounding box center [533, 328] width 427 height 30
type input "**********"
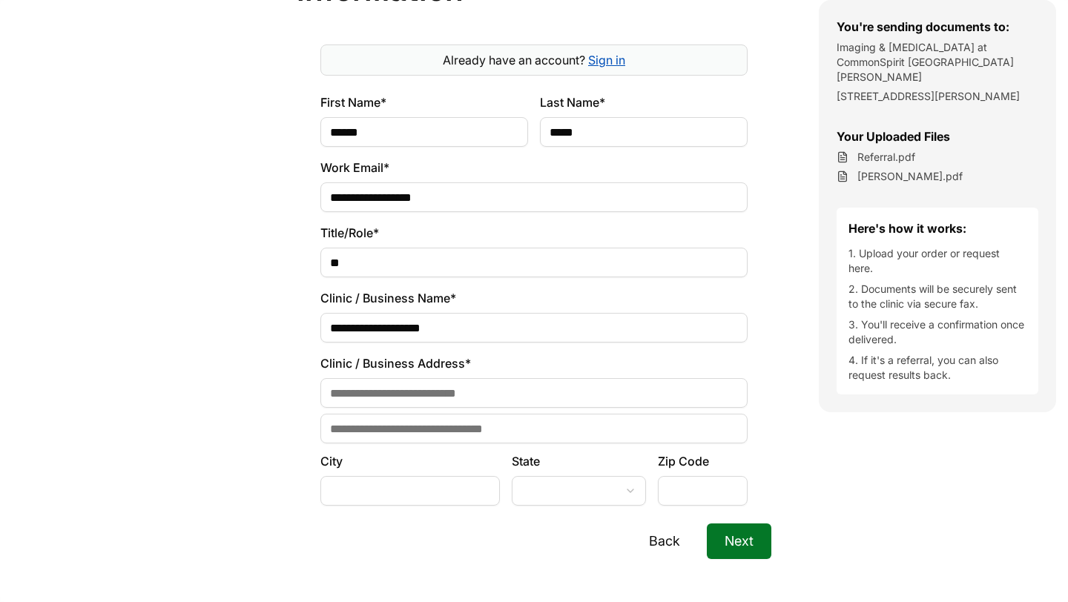
click at [450, 395] on input at bounding box center [533, 393] width 427 height 30
type input "*"
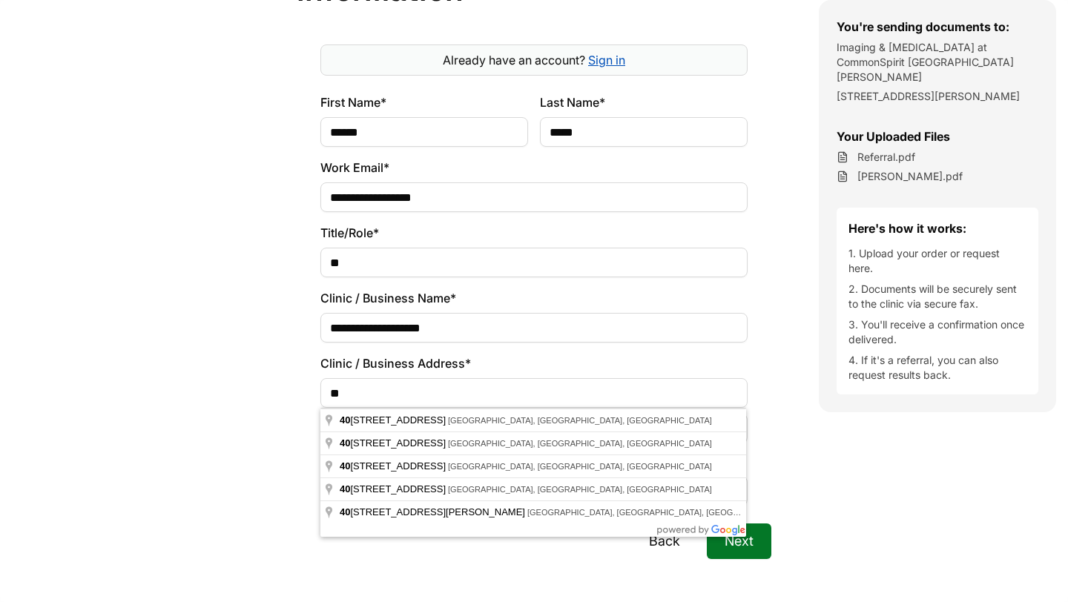
type input "**********"
type input "******"
select select "**"
type input "*****"
click at [518, 387] on input "**********" at bounding box center [533, 393] width 427 height 30
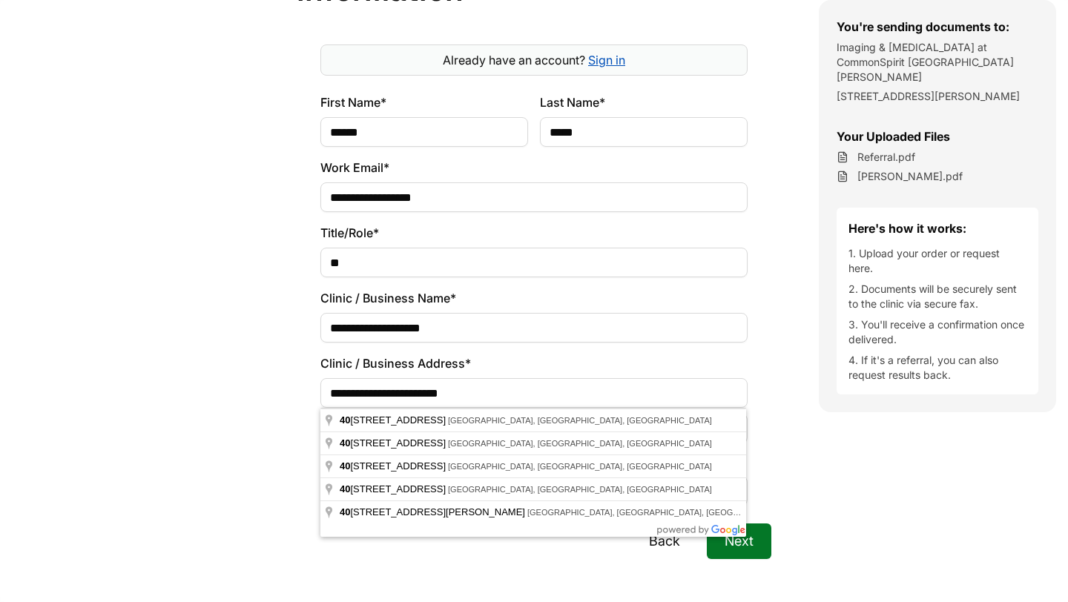
click at [489, 393] on input "**********" at bounding box center [533, 393] width 427 height 30
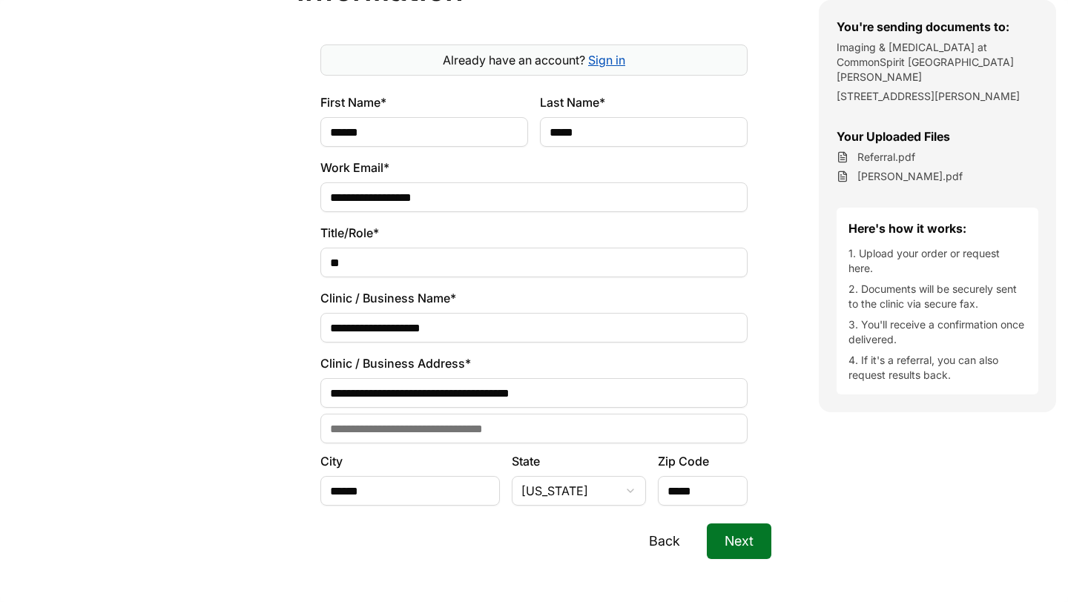
type input "**********"
click at [515, 417] on input "Address Line 2" at bounding box center [533, 429] width 427 height 30
type input "*******"
click at [729, 536] on button "Next" at bounding box center [739, 542] width 65 height 36
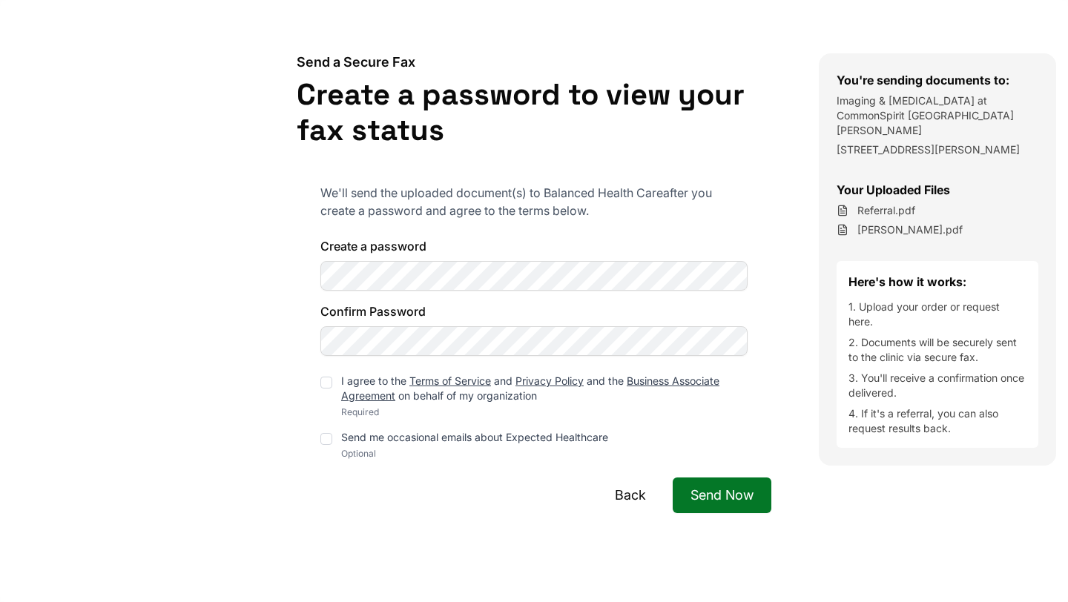
scroll to position [228, 0]
click at [619, 280] on div "Create a password Confirm Password" at bounding box center [533, 296] width 427 height 119
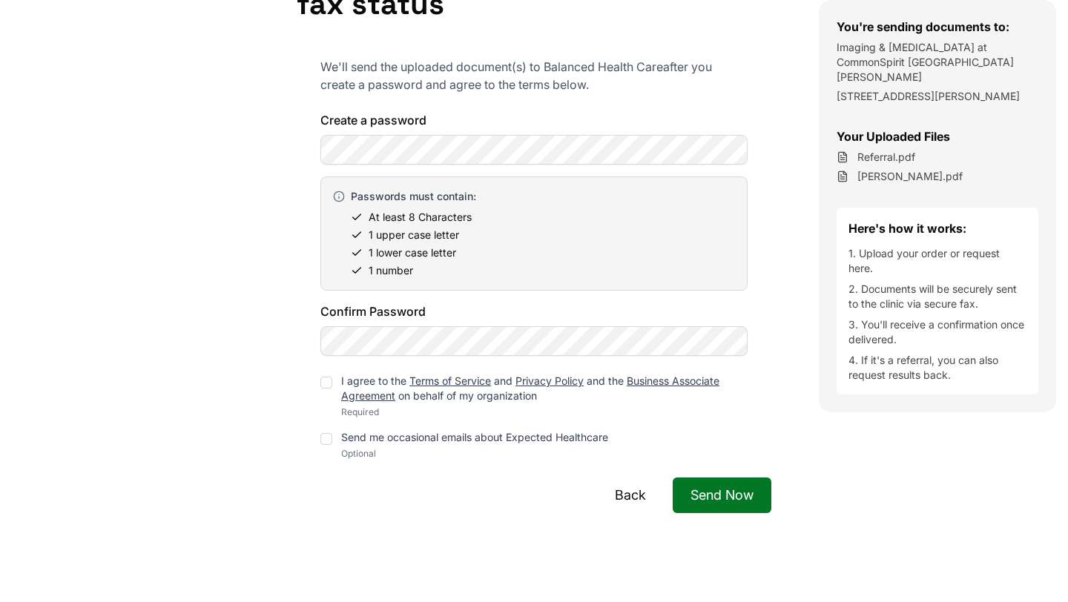
click at [515, 325] on div "Confirm Password" at bounding box center [533, 329] width 427 height 53
click at [320, 139] on div at bounding box center [533, 150] width 427 height 30
click at [311, 330] on div "We'll send the uploaded document(s) to Balanced Health Care after you create a …" at bounding box center [534, 250] width 475 height 420
click at [330, 379] on div at bounding box center [326, 383] width 12 height 12
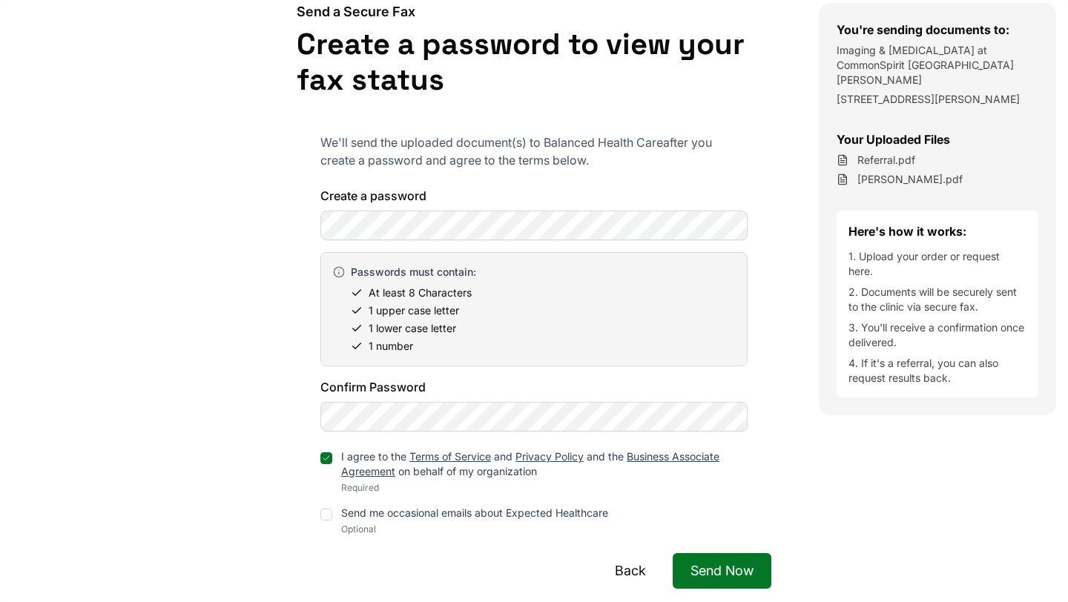
scroll to position [149, 0]
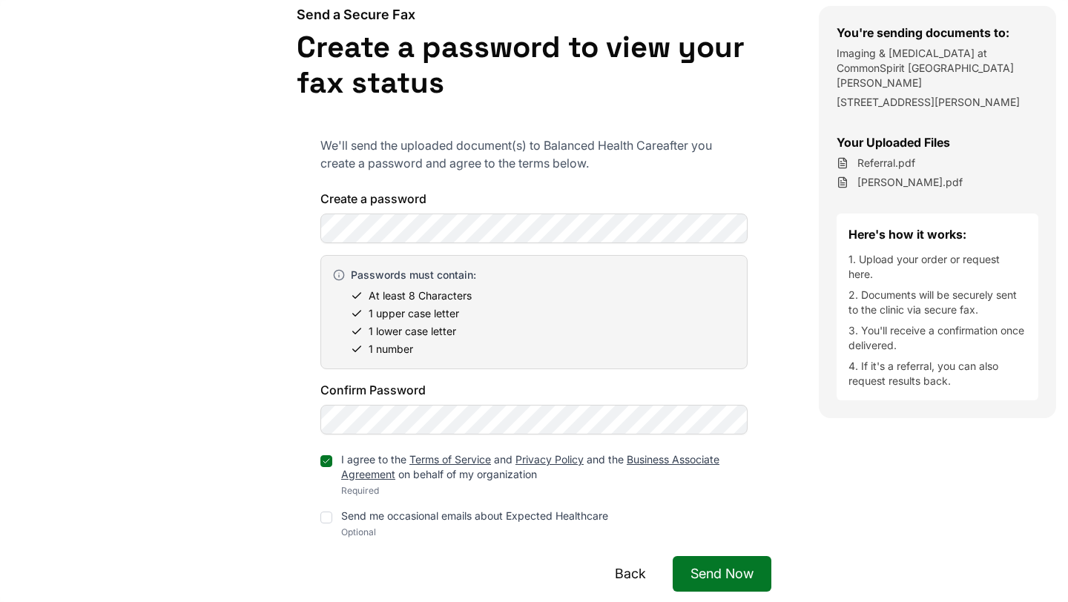
click at [700, 579] on button "Send Now" at bounding box center [722, 574] width 99 height 36
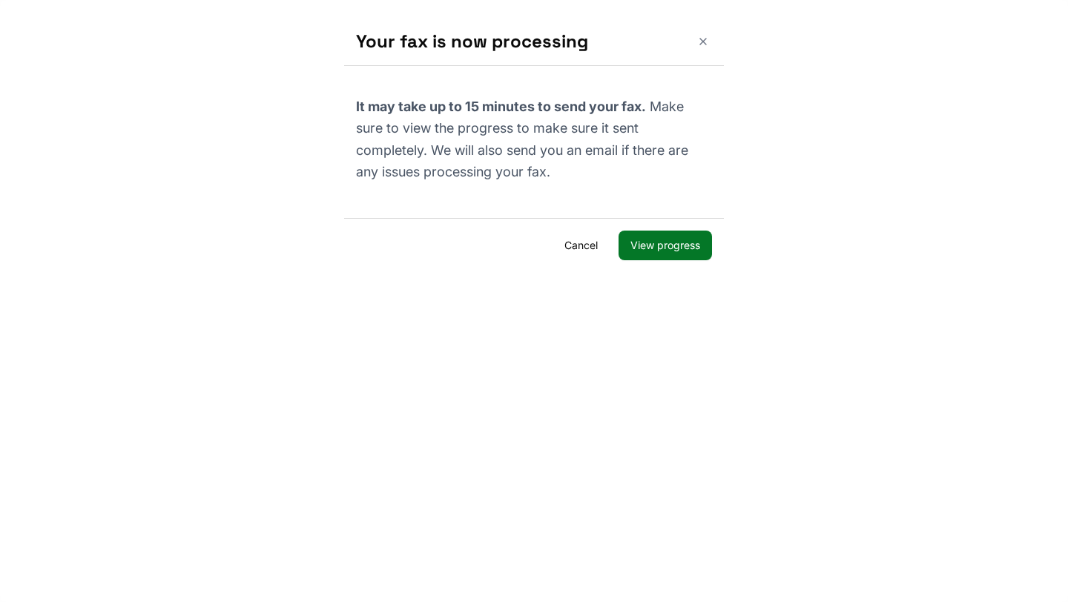
scroll to position [38, 0]
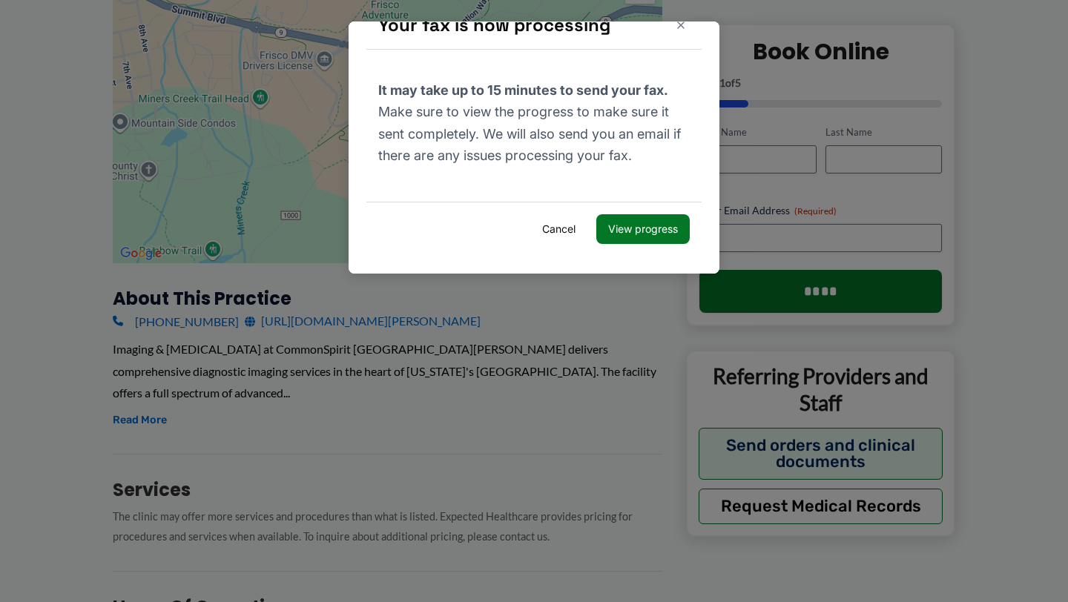
click at [629, 234] on button "View progress" at bounding box center [642, 229] width 93 height 30
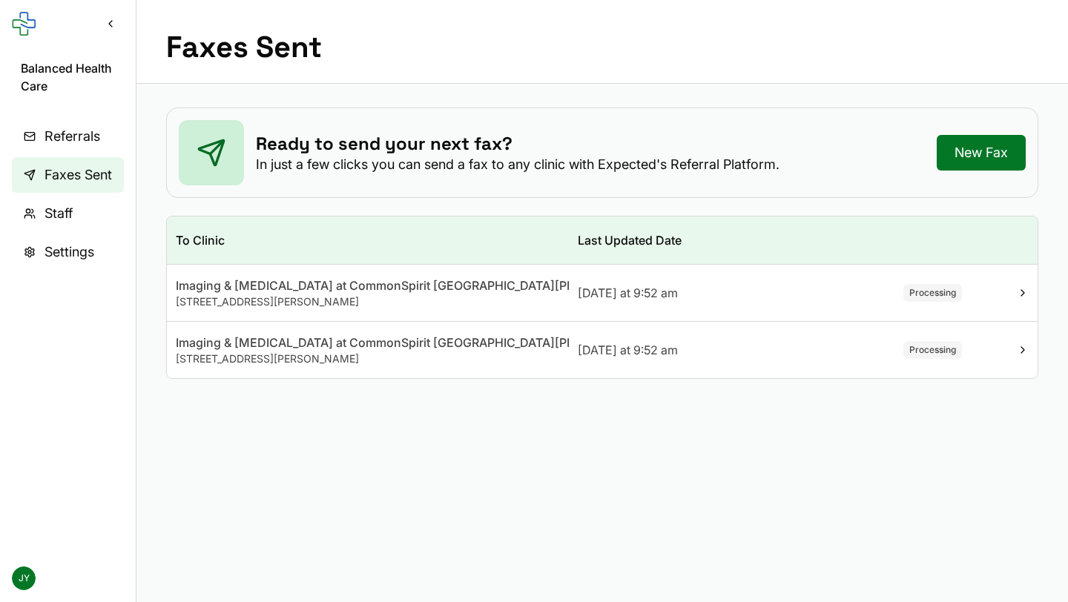
click at [816, 300] on div "[DATE] at 9:52 am" at bounding box center [703, 293] width 250 height 18
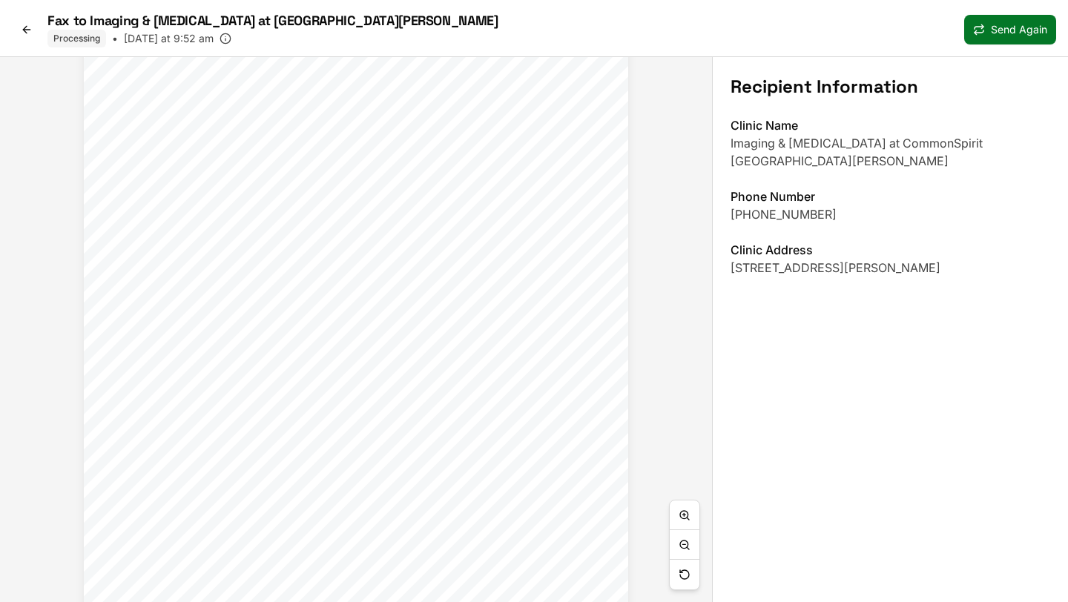
scroll to position [207, 0]
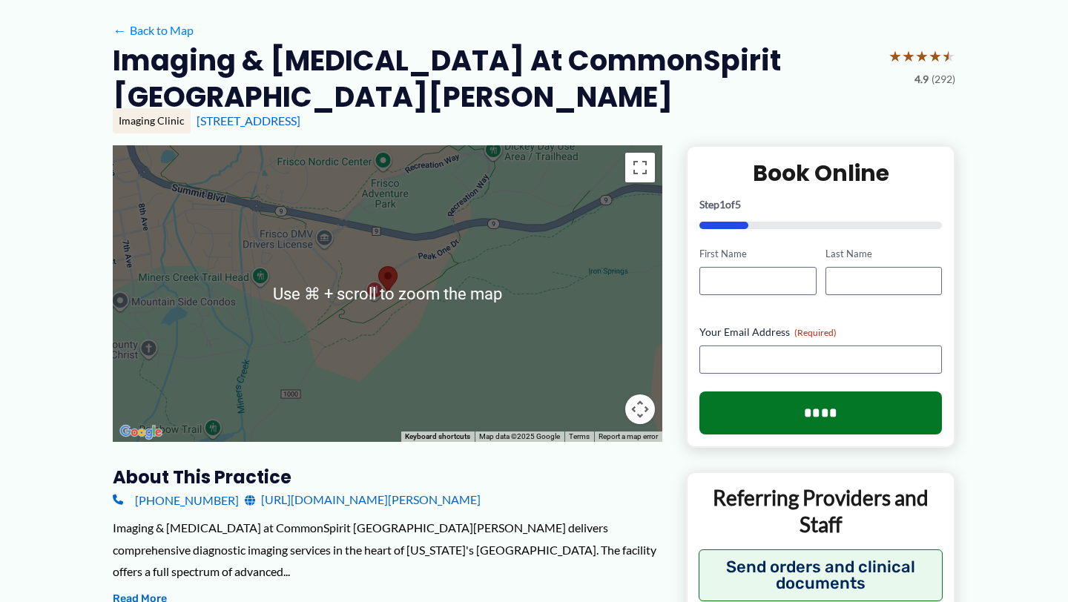
scroll to position [83, 0]
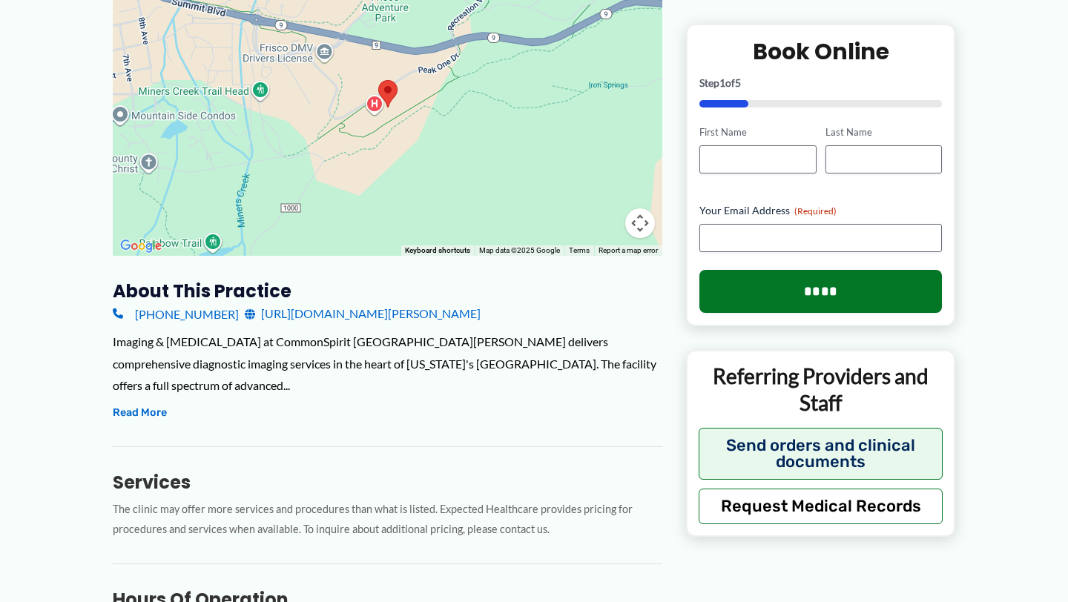
scroll to position [0, 0]
